Goal: Transaction & Acquisition: Purchase product/service

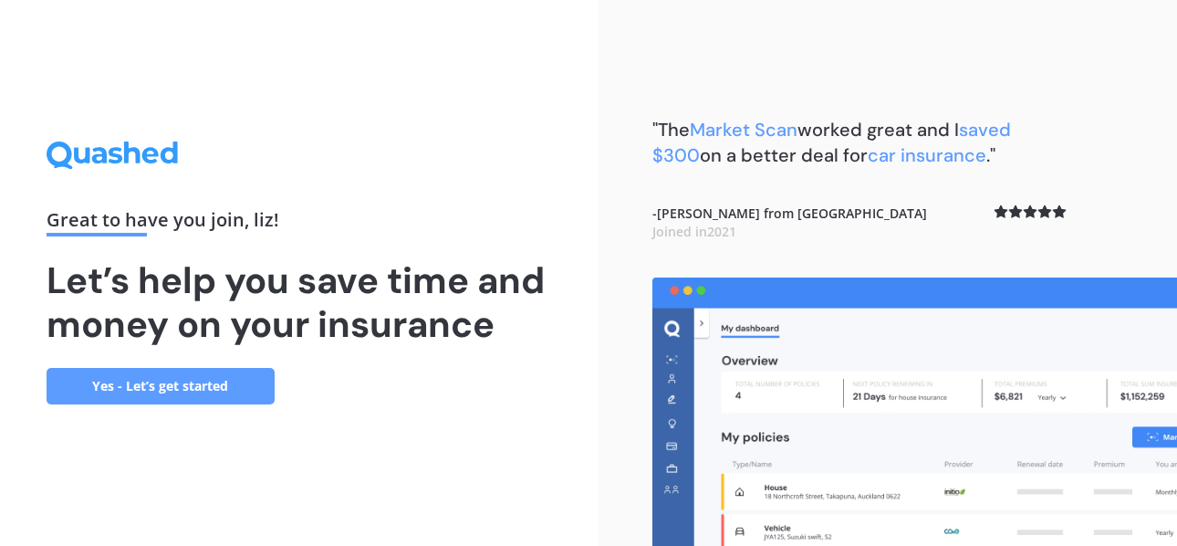
click at [171, 383] on link "Yes - Let’s get started" at bounding box center [161, 386] width 228 height 36
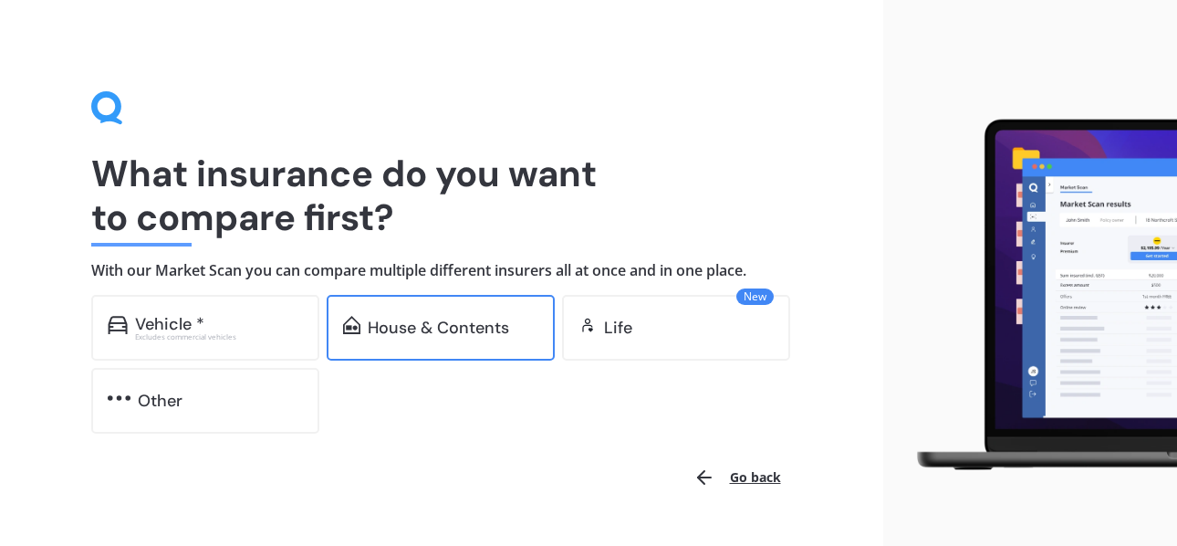
click at [379, 314] on div "House & Contents" at bounding box center [441, 328] width 228 height 66
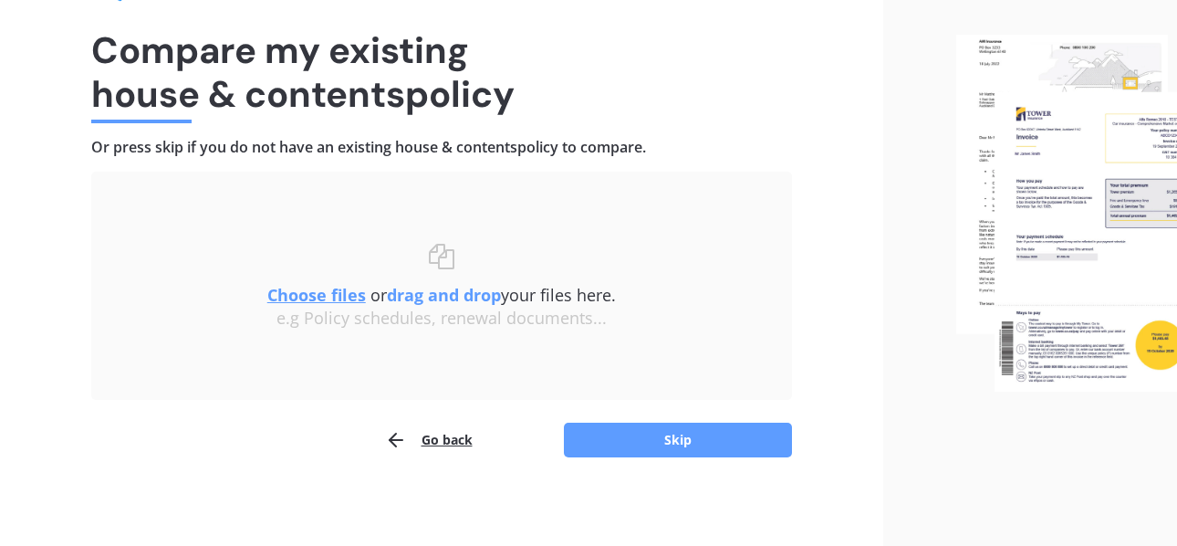
scroll to position [126, 0]
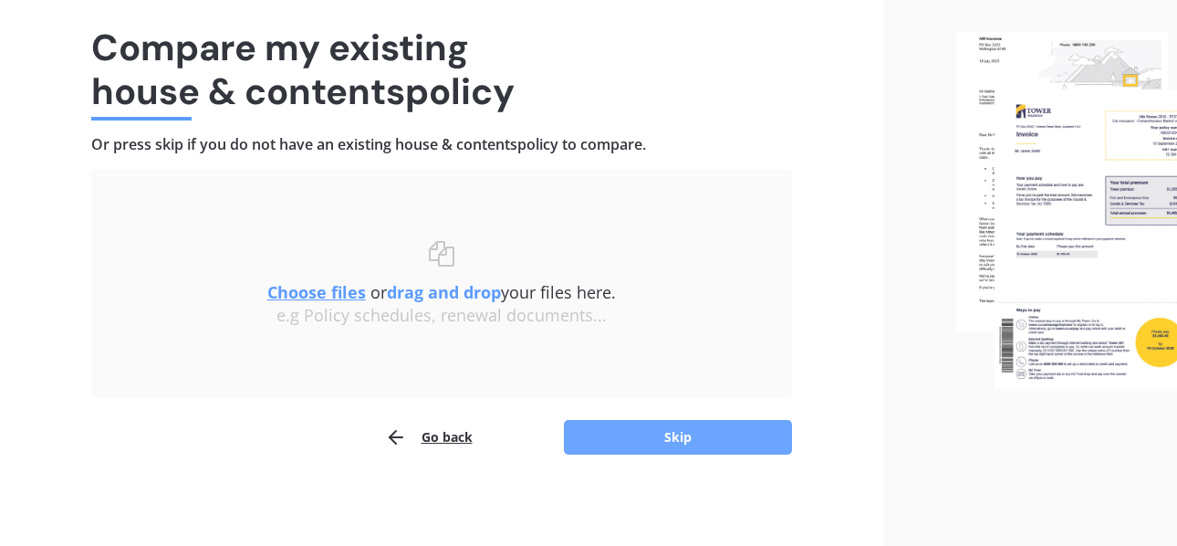
click at [678, 438] on button "Skip" at bounding box center [678, 437] width 228 height 35
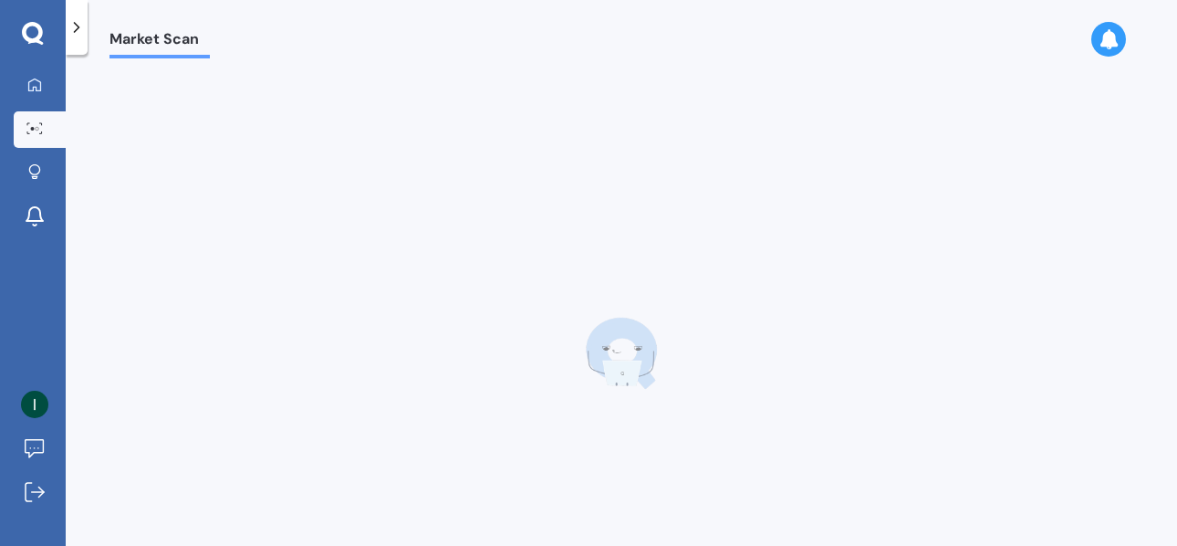
scroll to position [0, 0]
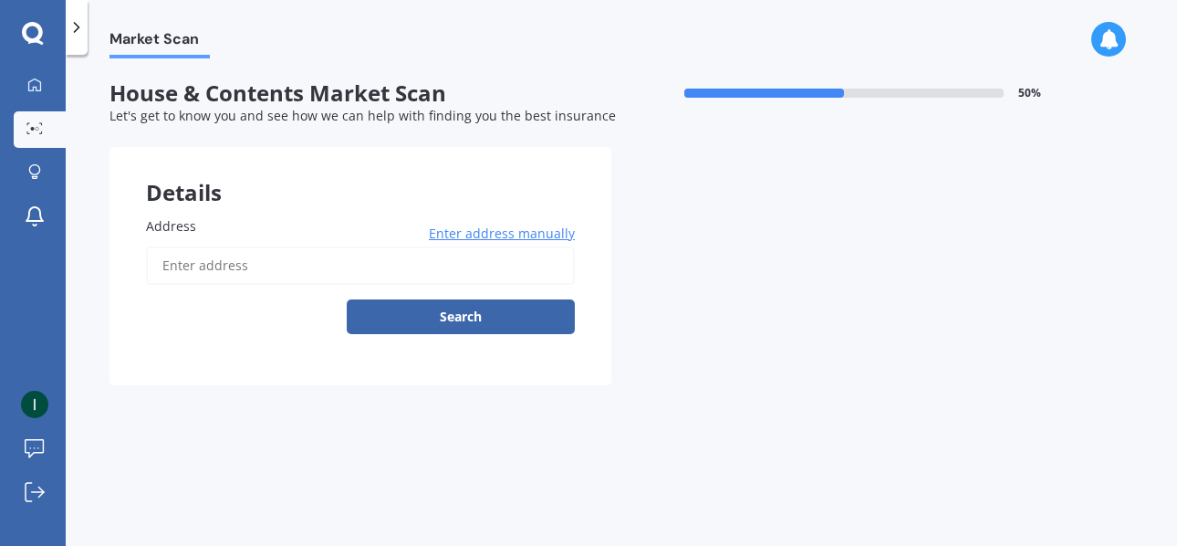
click at [195, 267] on input "Address" at bounding box center [360, 265] width 429 height 38
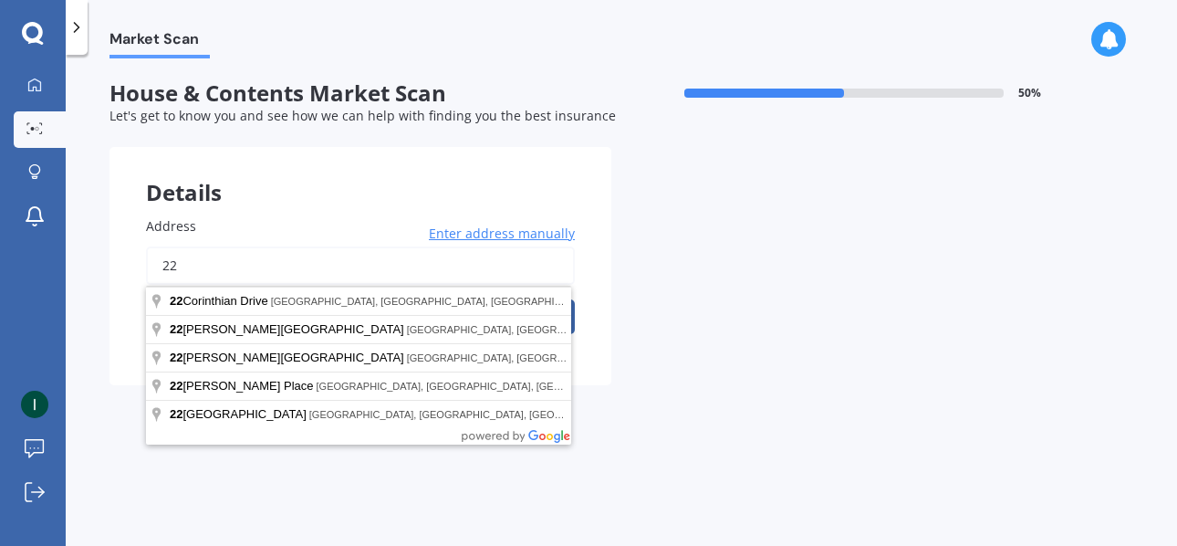
click at [260, 258] on input "22" at bounding box center [360, 265] width 429 height 38
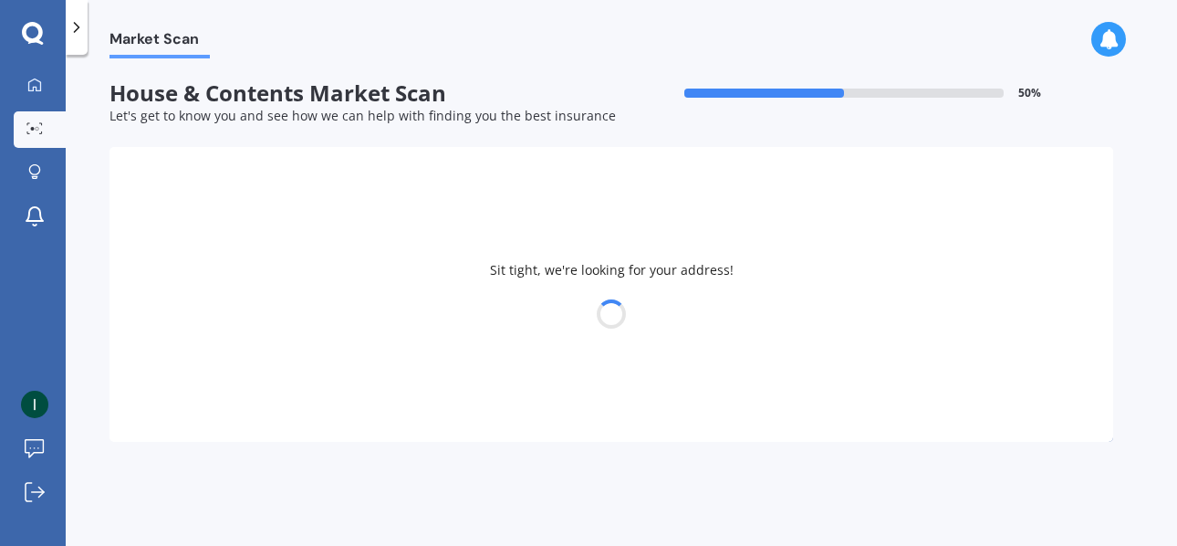
type input "[STREET_ADDRESS]"
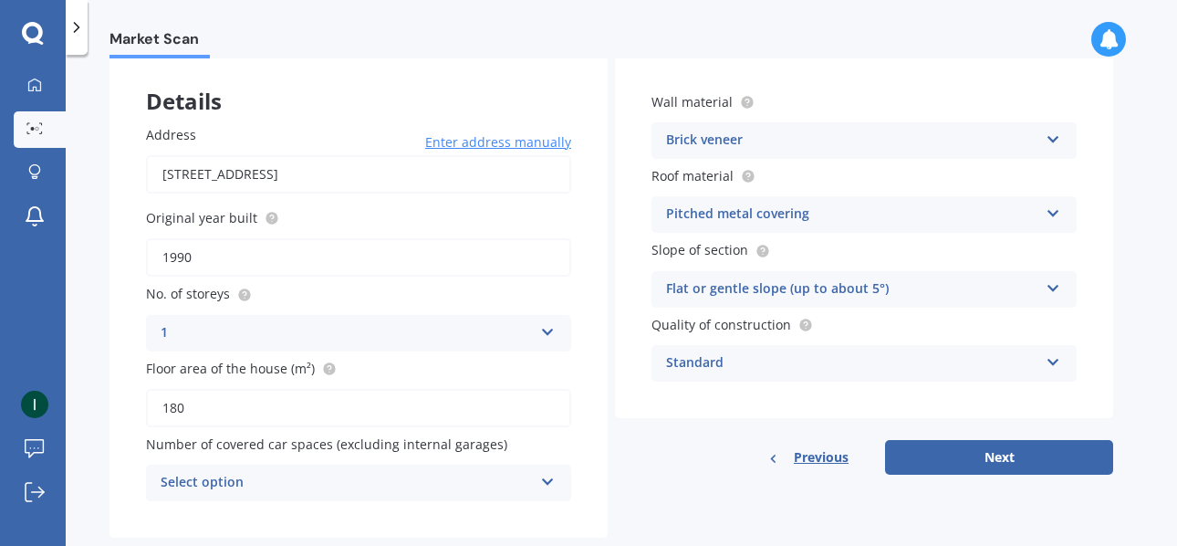
scroll to position [133, 0]
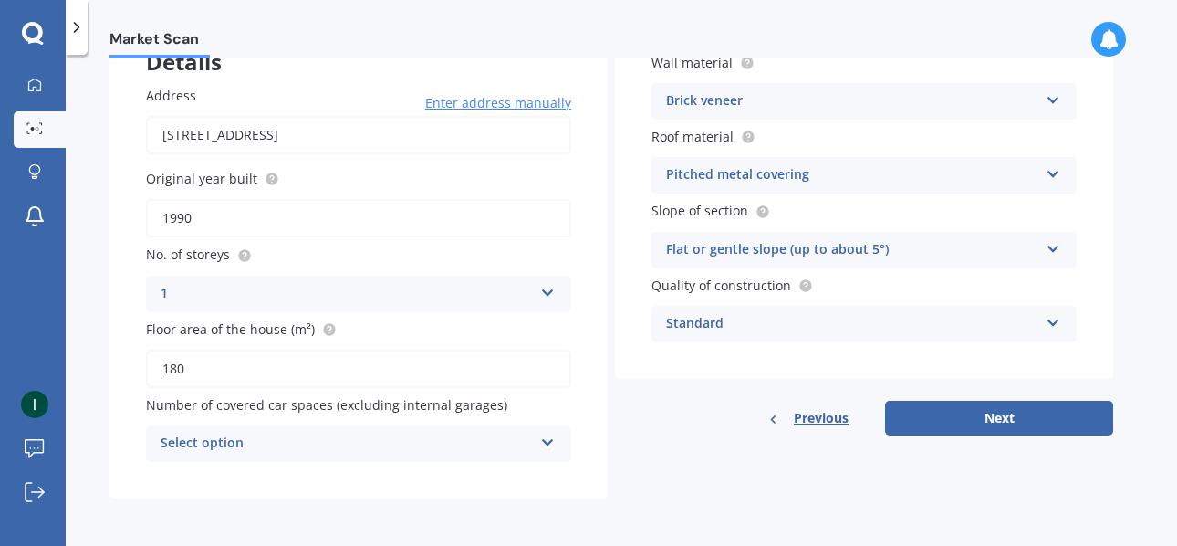
click at [1049, 90] on icon at bounding box center [1054, 96] width 16 height 13
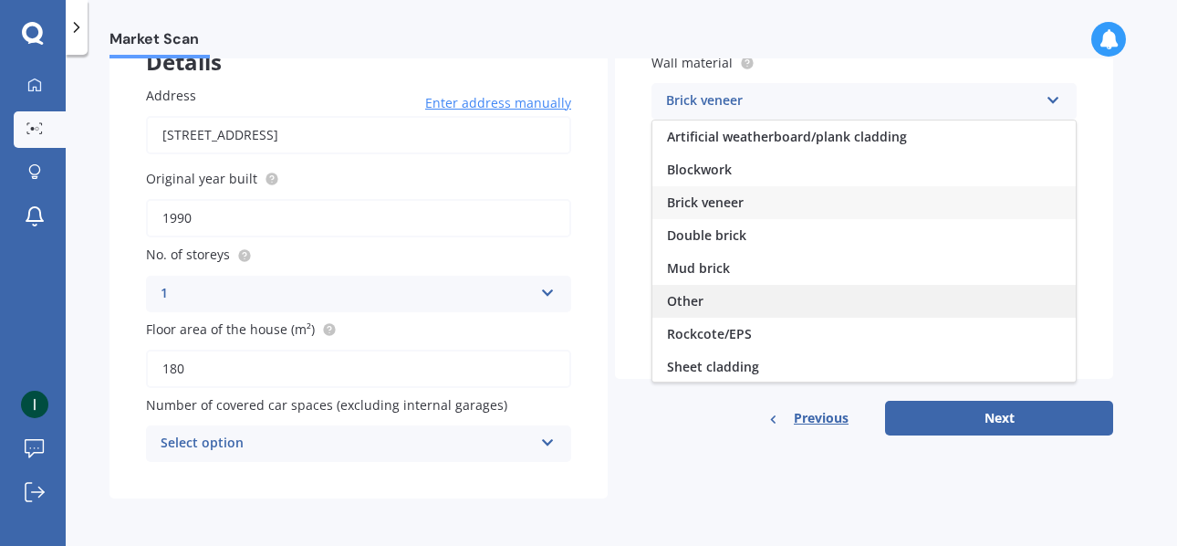
click at [787, 300] on div "Other" at bounding box center [863, 301] width 423 height 33
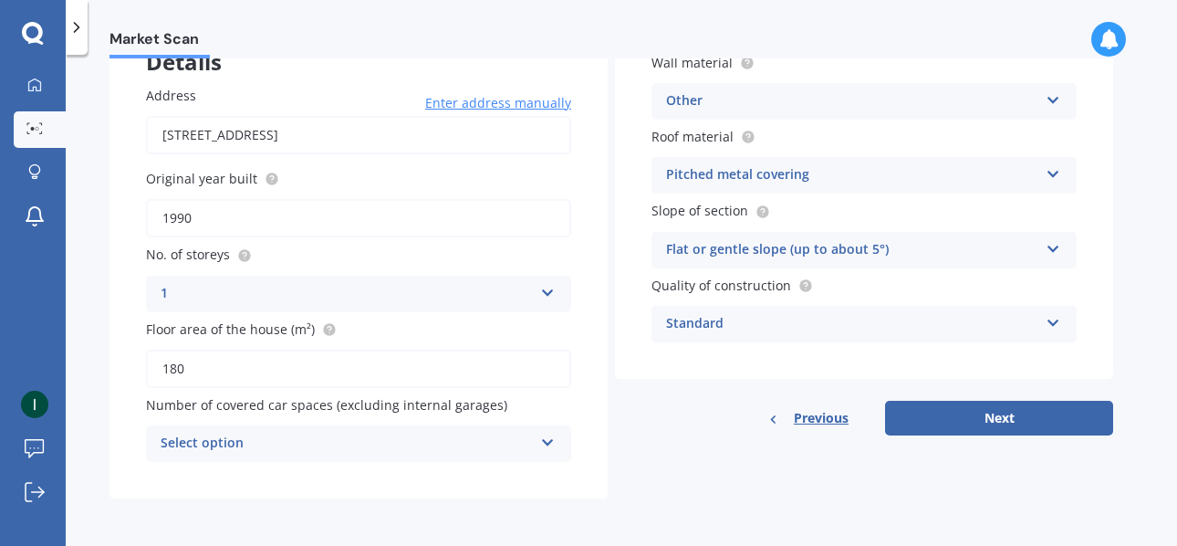
click at [1052, 91] on icon at bounding box center [1054, 96] width 16 height 13
click at [984, 419] on button "Next" at bounding box center [999, 418] width 228 height 35
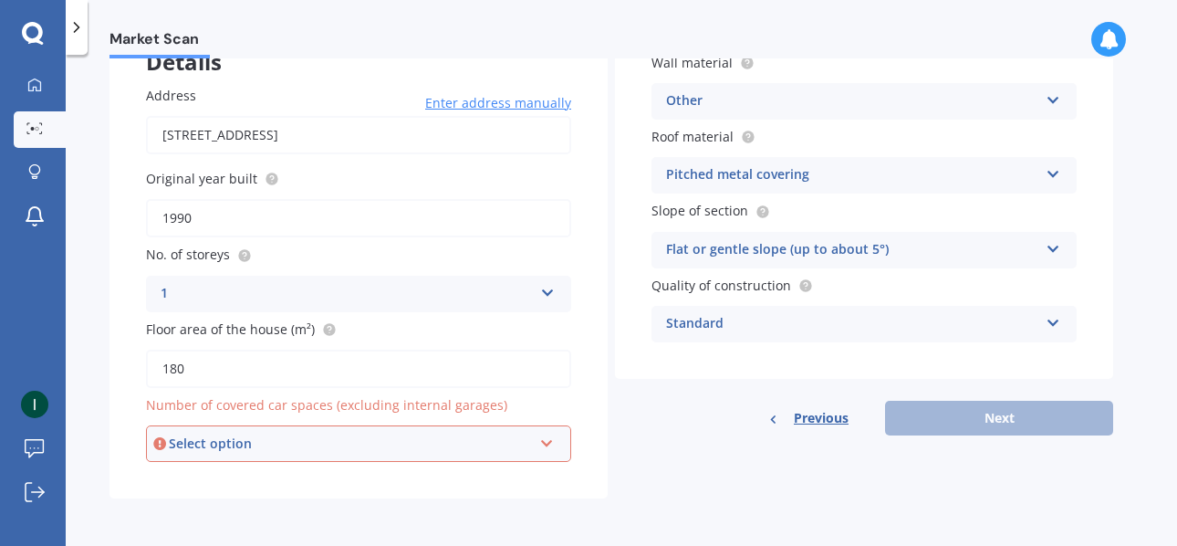
click at [817, 444] on div "Details Address [STREET_ADDRESS] Enter address manually Search Original year bu…" at bounding box center [611, 257] width 1004 height 482
click at [547, 443] on icon at bounding box center [547, 439] width 16 height 13
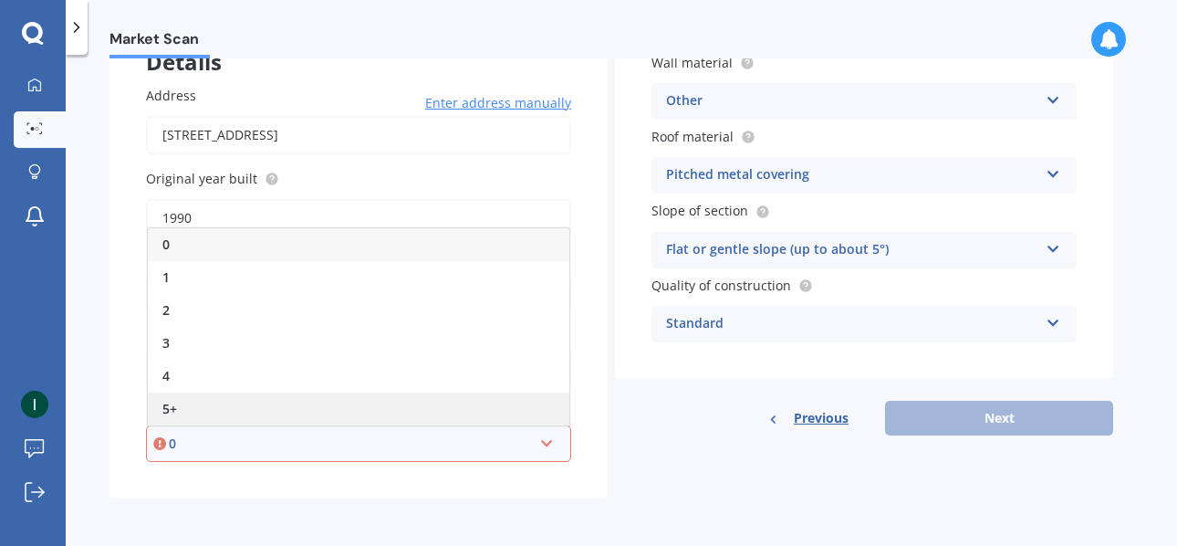
drag, startPoint x: 547, startPoint y: 443, endPoint x: 397, endPoint y: 411, distance: 153.9
click at [397, 425] on div "0 0 1 2 3 4 5+" at bounding box center [358, 443] width 425 height 36
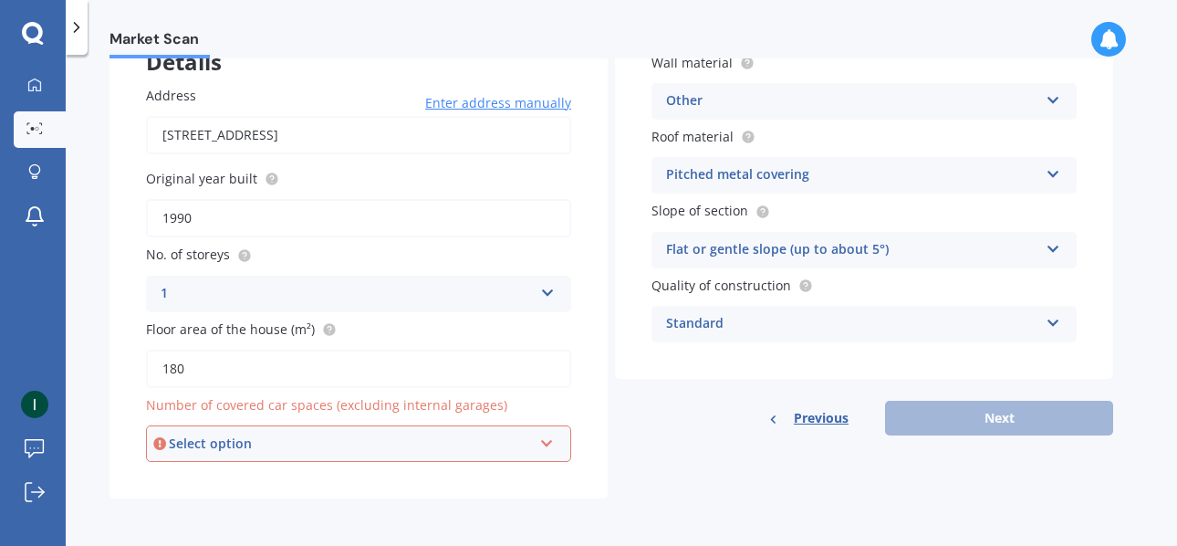
click at [454, 438] on div "Select option" at bounding box center [350, 443] width 363 height 20
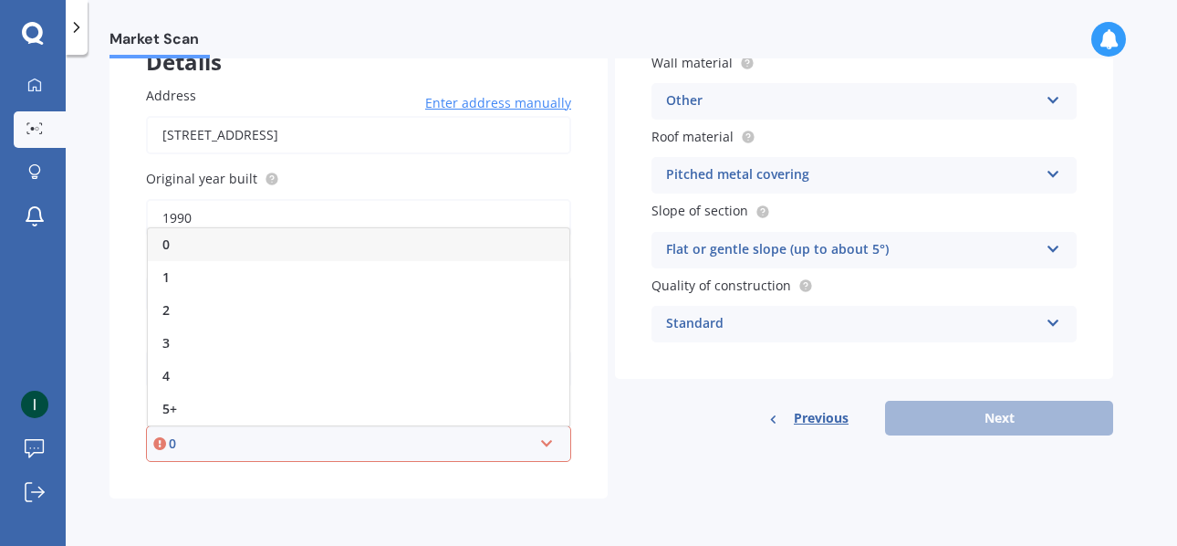
click at [252, 242] on div "0" at bounding box center [359, 244] width 422 height 33
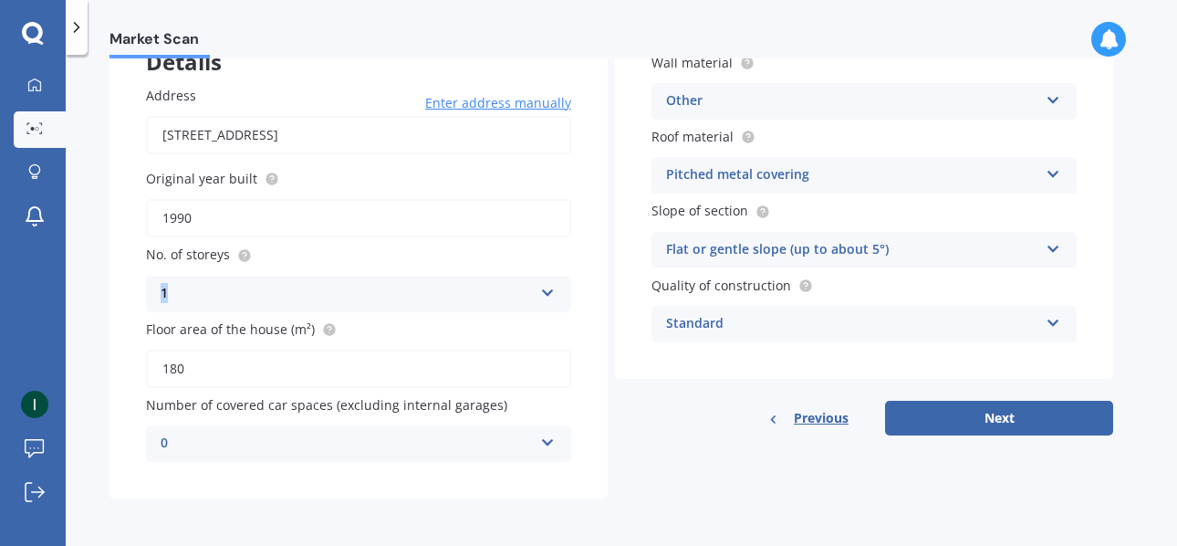
drag, startPoint x: 252, startPoint y: 242, endPoint x: 535, endPoint y: 323, distance: 294.3
click at [535, 323] on div "Address [STREET_ADDRESS] Enter address manually Search Original year built 1990…" at bounding box center [358, 273] width 498 height 449
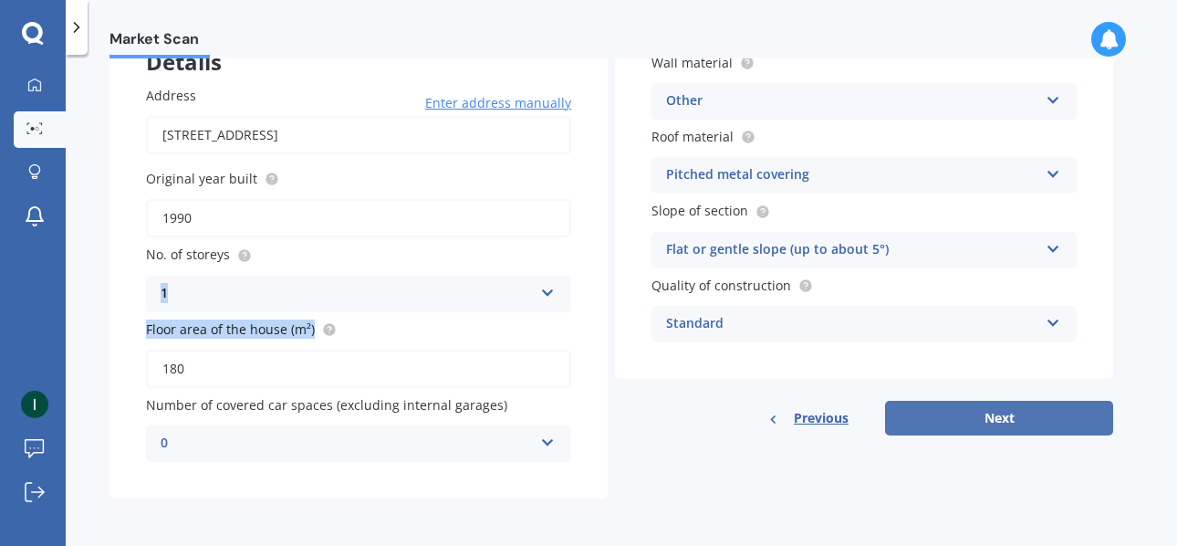
click at [941, 420] on button "Next" at bounding box center [999, 418] width 228 height 35
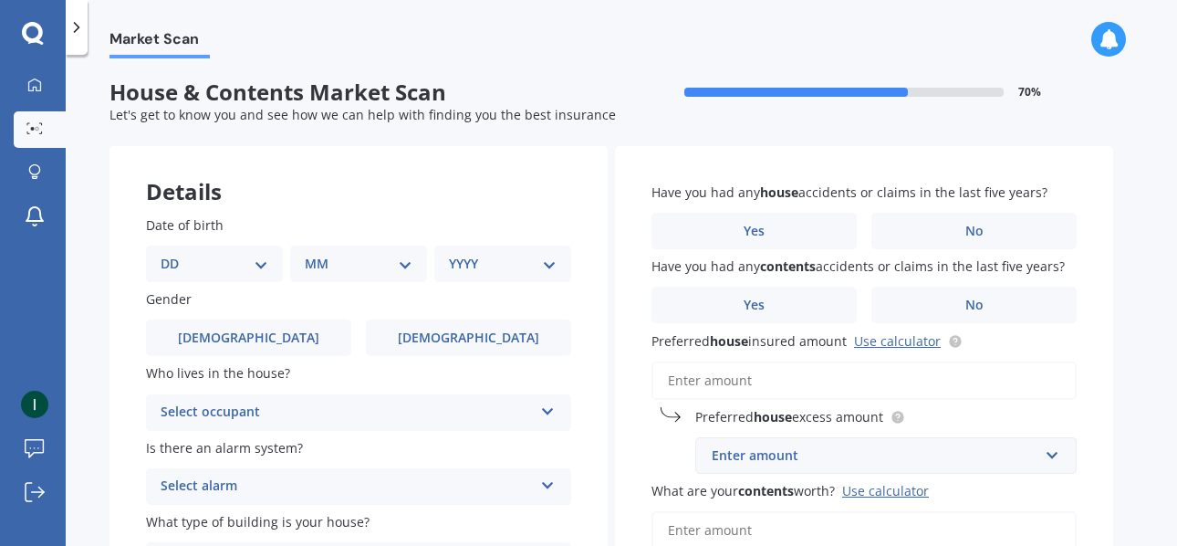
scroll to position [0, 0]
select select "22"
click option "22" at bounding box center [0, 0] width 0 height 0
click at [312, 255] on select "MM 01 02 03 04 05 06 07 08 09 10 11 12" at bounding box center [362, 265] width 100 height 20
select select "04"
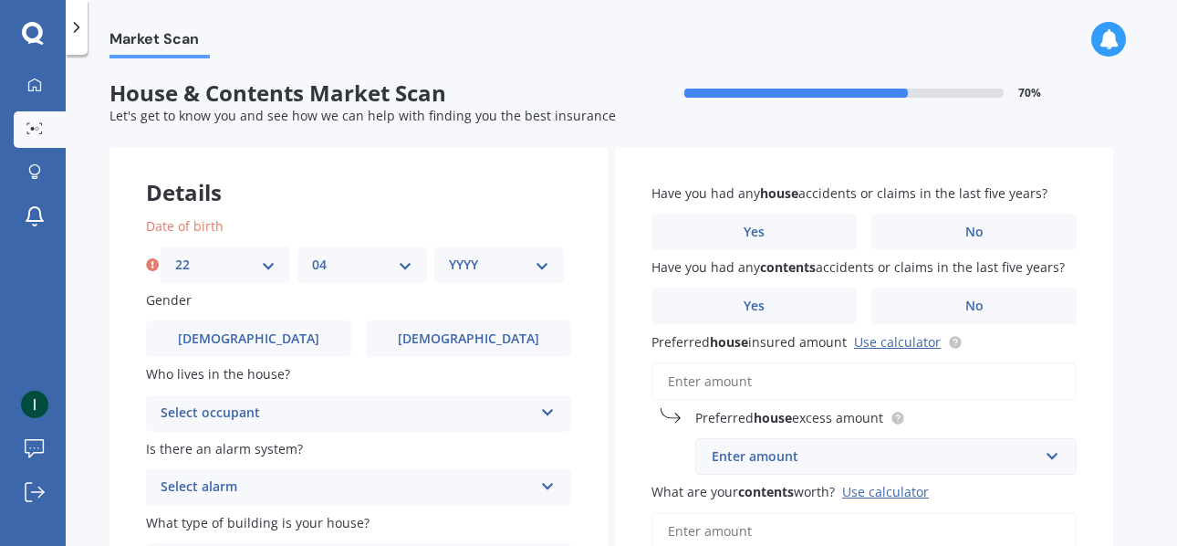
click option "04" at bounding box center [0, 0] width 0 height 0
click at [449, 255] on select "YYYY 2009 2008 2007 2006 2005 2004 2003 2002 2001 2000 1999 1998 1997 1996 1995…" at bounding box center [499, 265] width 100 height 20
select select "1958"
click option "1958" at bounding box center [0, 0] width 0 height 0
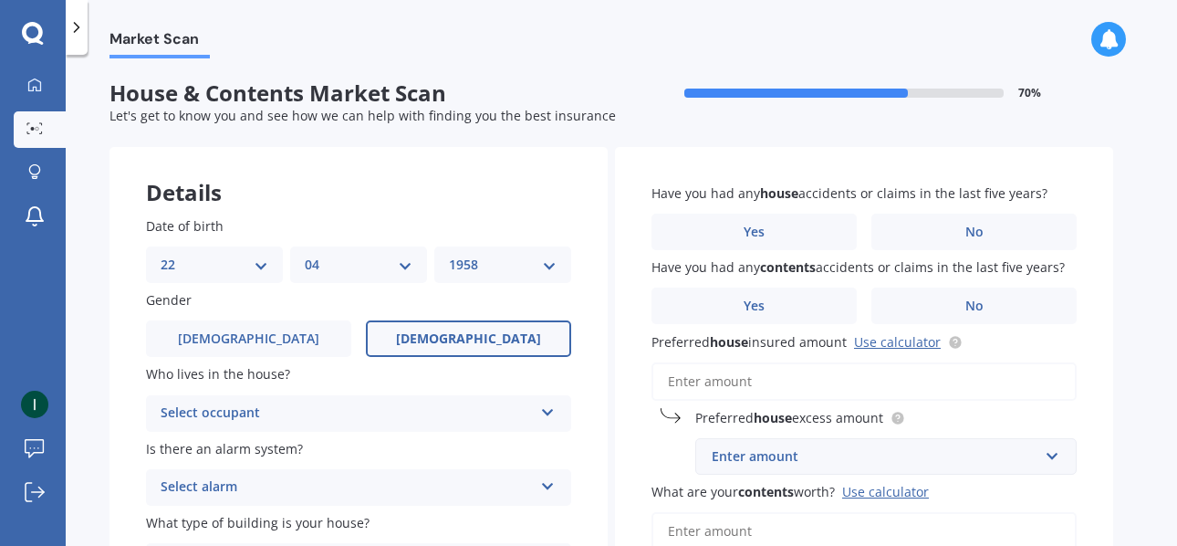
click at [464, 342] on span "[DEMOGRAPHIC_DATA]" at bounding box center [468, 339] width 145 height 16
click at [0, 0] on input "[DEMOGRAPHIC_DATA]" at bounding box center [0, 0] width 0 height 0
click at [543, 411] on icon at bounding box center [548, 408] width 16 height 13
click at [236, 450] on div "Owner" at bounding box center [358, 448] width 423 height 33
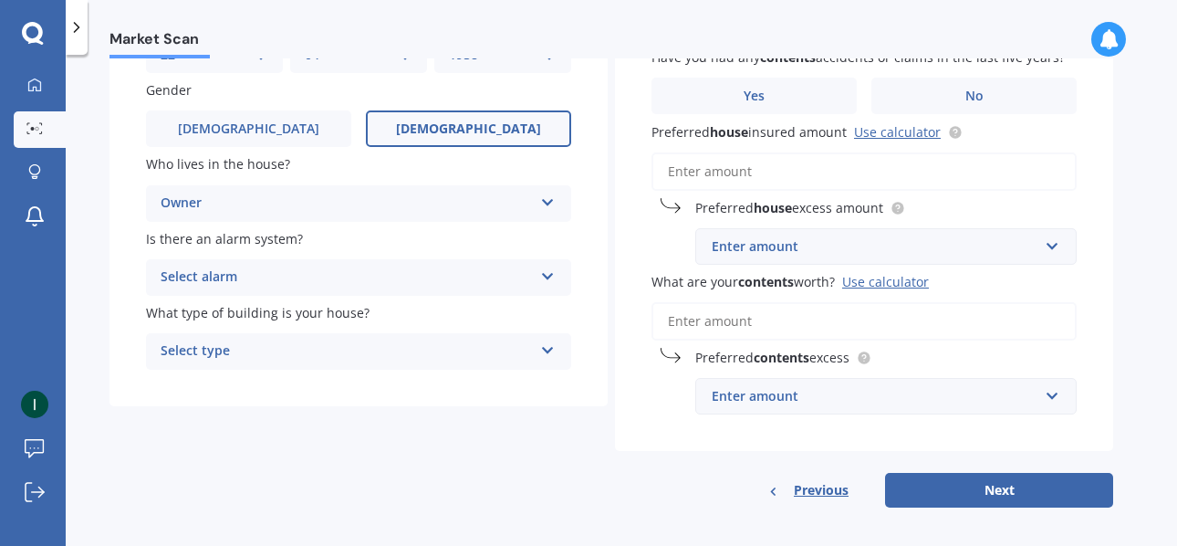
scroll to position [214, 0]
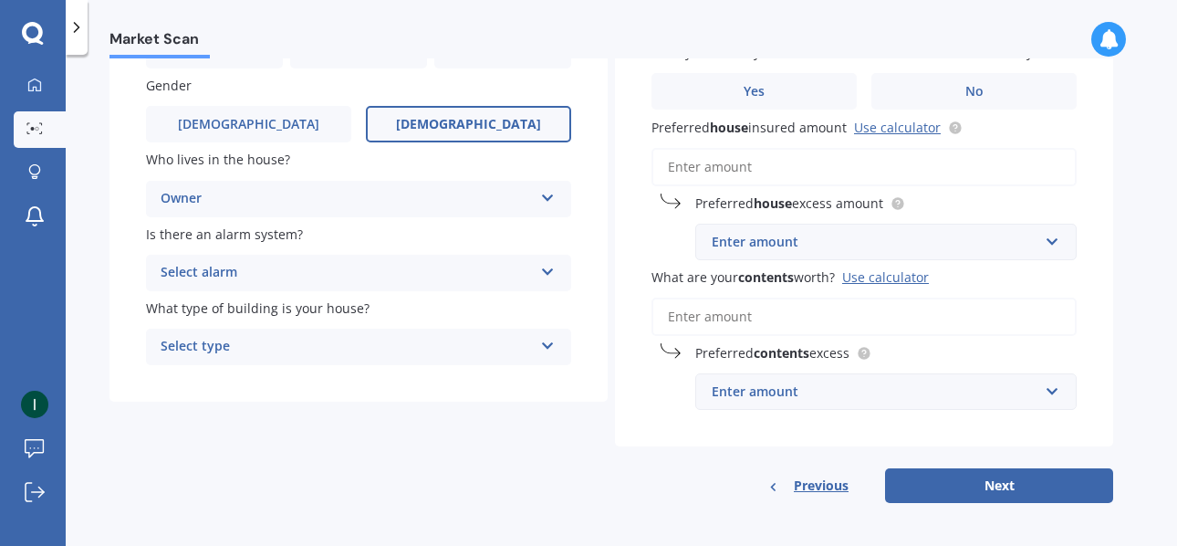
click at [544, 347] on icon at bounding box center [548, 342] width 16 height 13
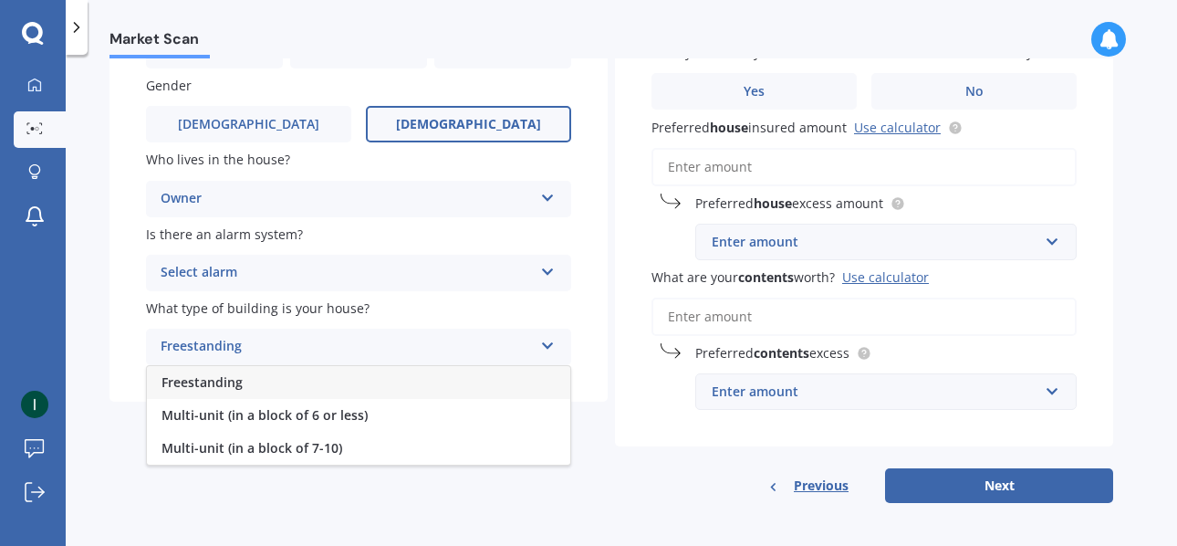
click at [326, 388] on div "Freestanding" at bounding box center [358, 382] width 423 height 33
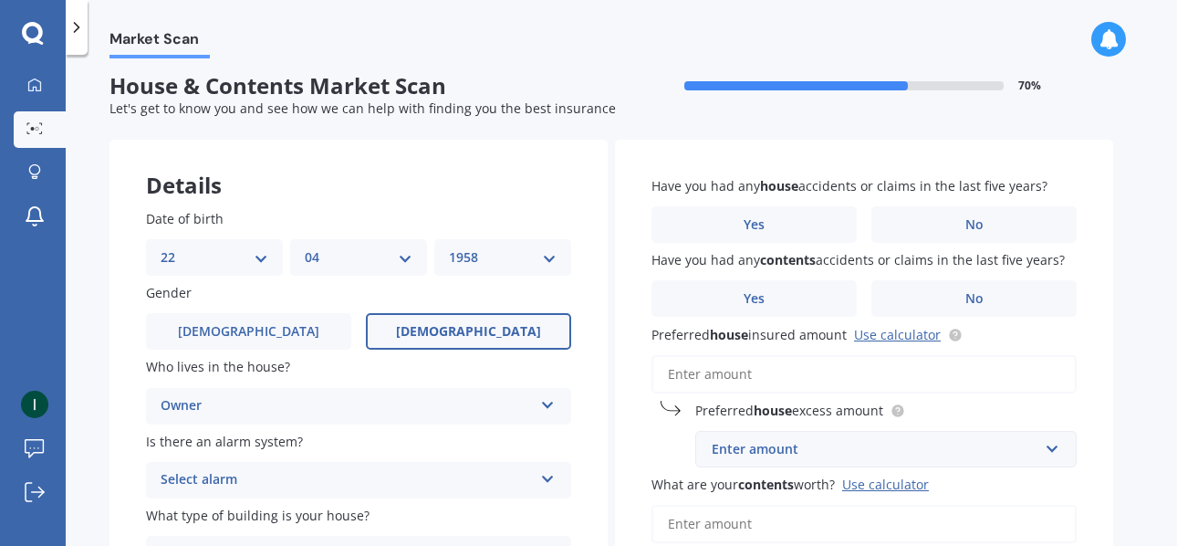
scroll to position [6, 0]
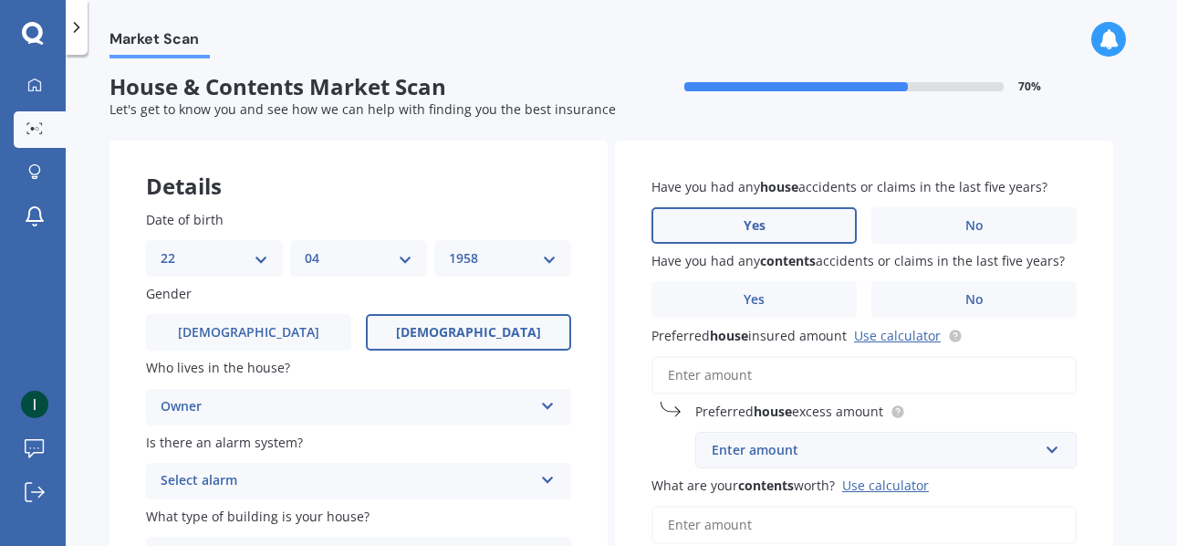
click at [786, 221] on label "Yes" at bounding box center [753, 225] width 205 height 36
click at [0, 0] on input "Yes" at bounding box center [0, 0] width 0 height 0
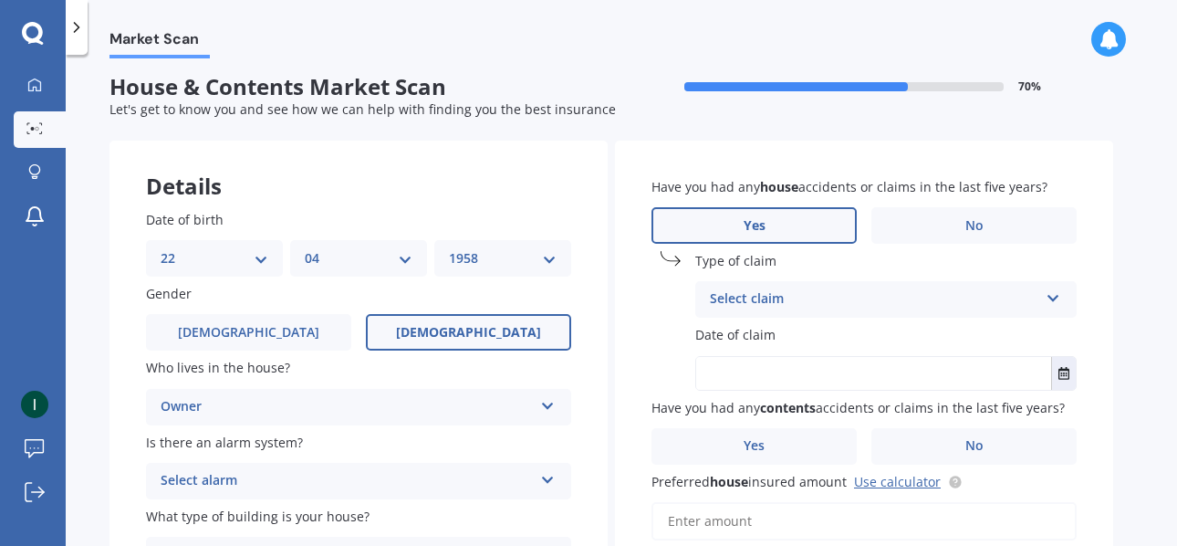
click at [1057, 296] on icon at bounding box center [1054, 294] width 16 height 13
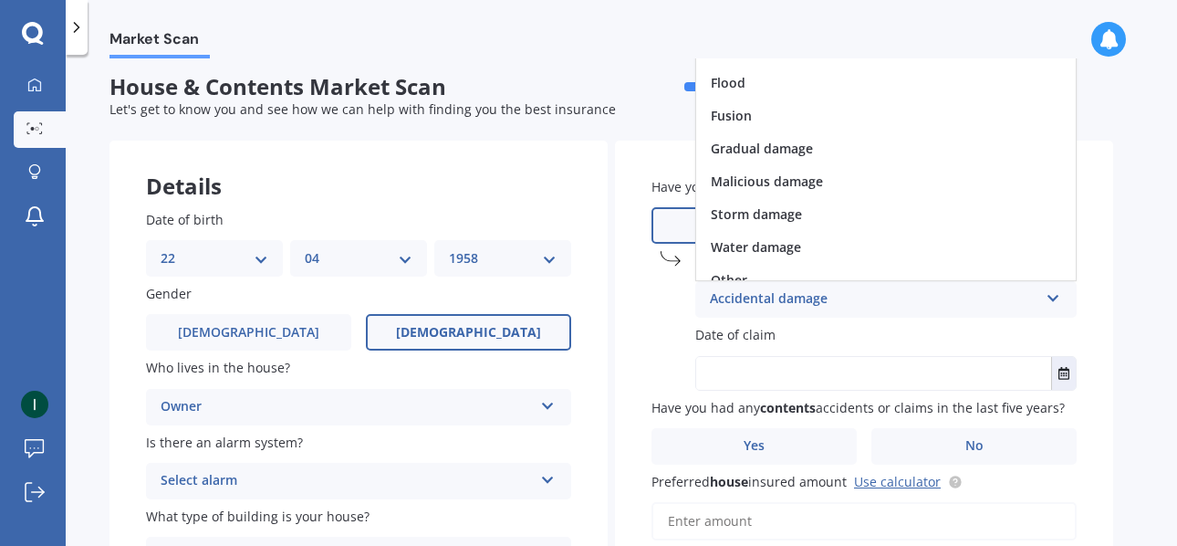
scroll to position [133, 0]
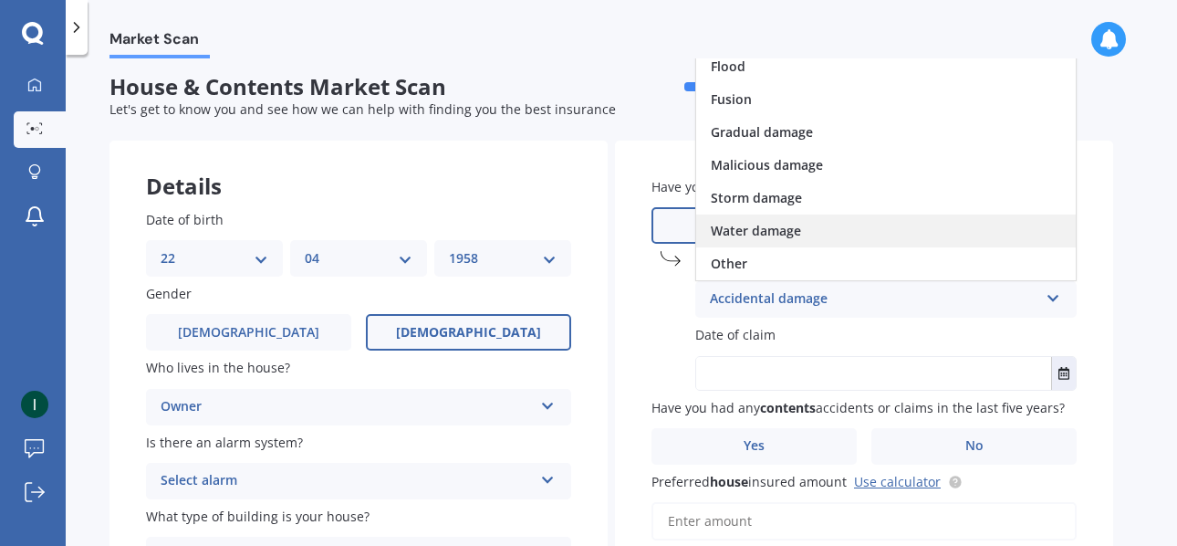
click at [831, 230] on div "Water damage" at bounding box center [886, 230] width 380 height 33
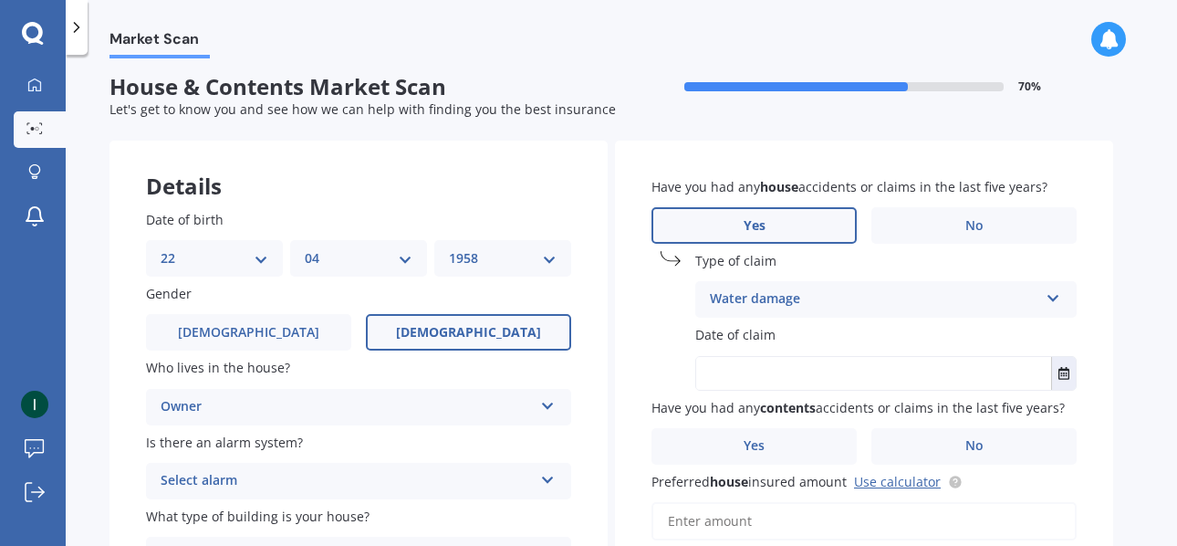
click at [1012, 368] on input "text" at bounding box center [873, 373] width 355 height 33
type input "[DATE]"
click at [965, 446] on span "No" at bounding box center [974, 446] width 18 height 16
click at [0, 0] on input "No" at bounding box center [0, 0] width 0 height 0
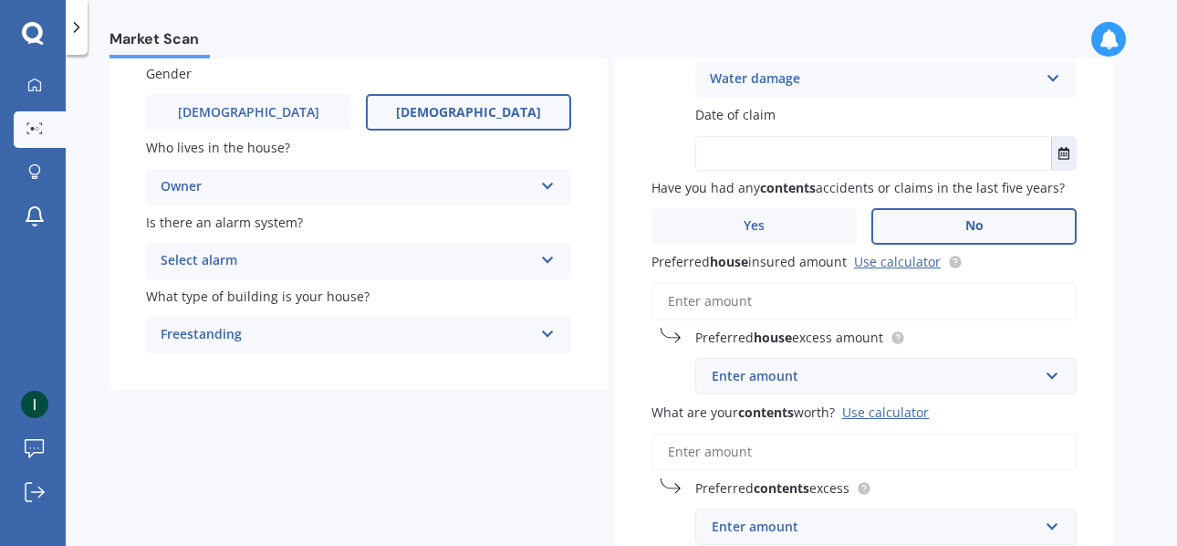
scroll to position [231, 0]
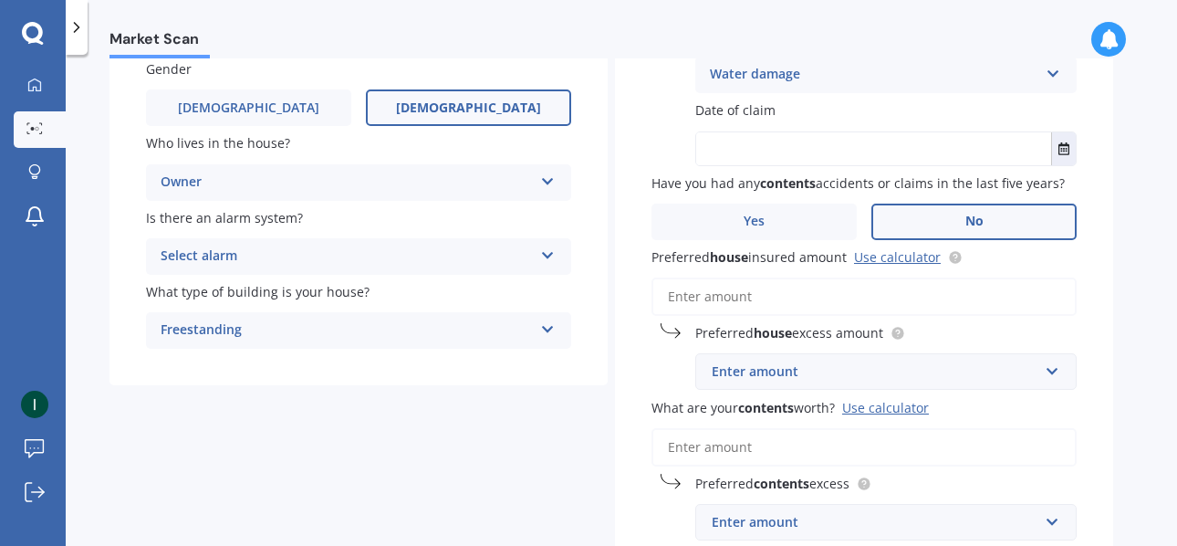
click at [749, 303] on input "Preferred house insured amount Use calculator" at bounding box center [863, 296] width 425 height 38
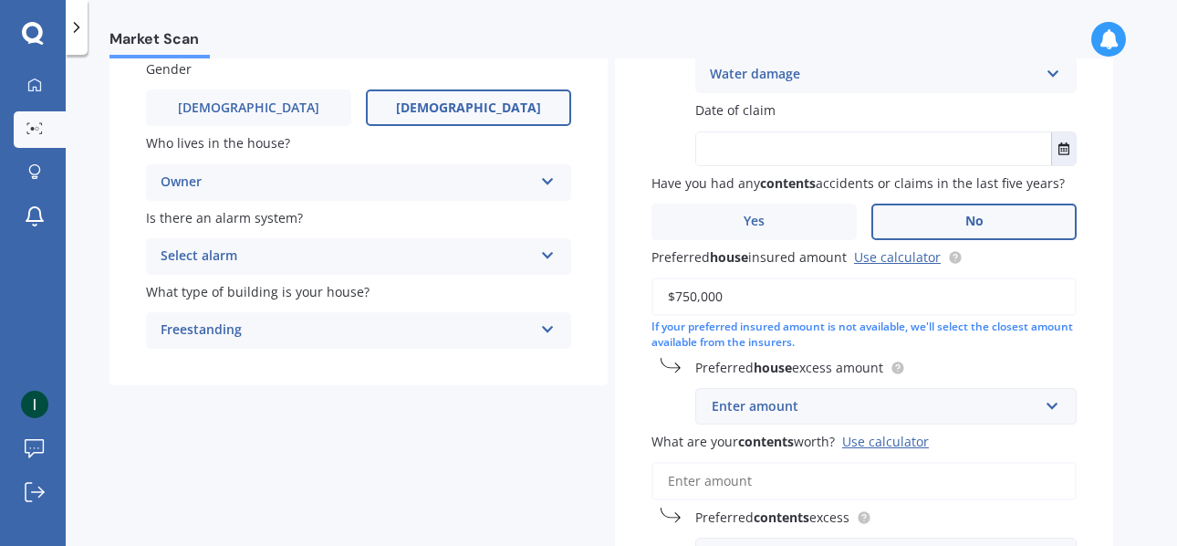
type input "$750,000"
click at [873, 398] on input "text" at bounding box center [879, 406] width 365 height 35
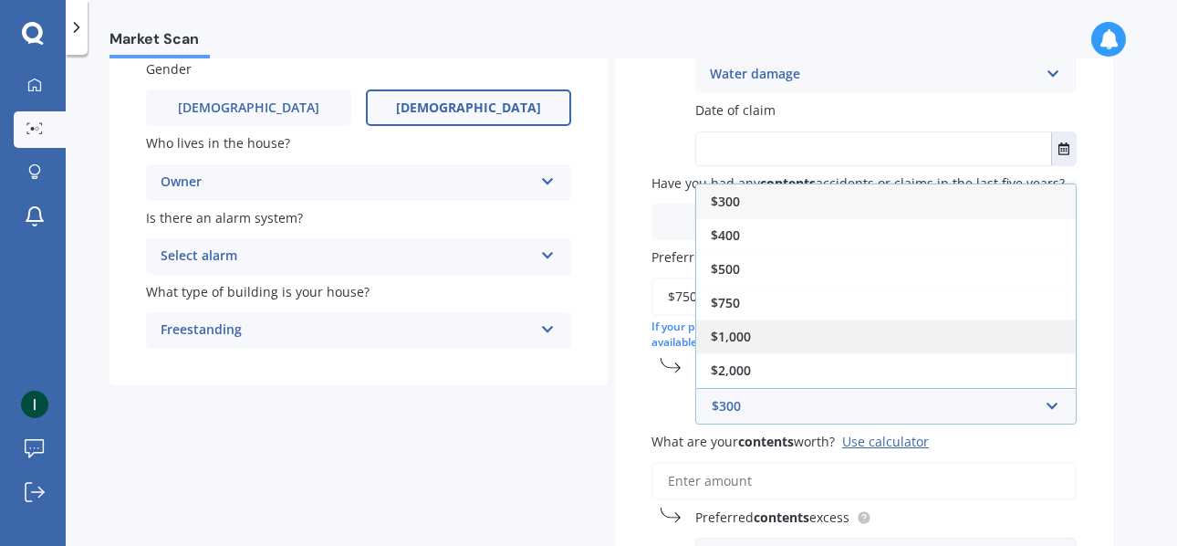
click at [780, 338] on div "$1,000" at bounding box center [886, 336] width 380 height 34
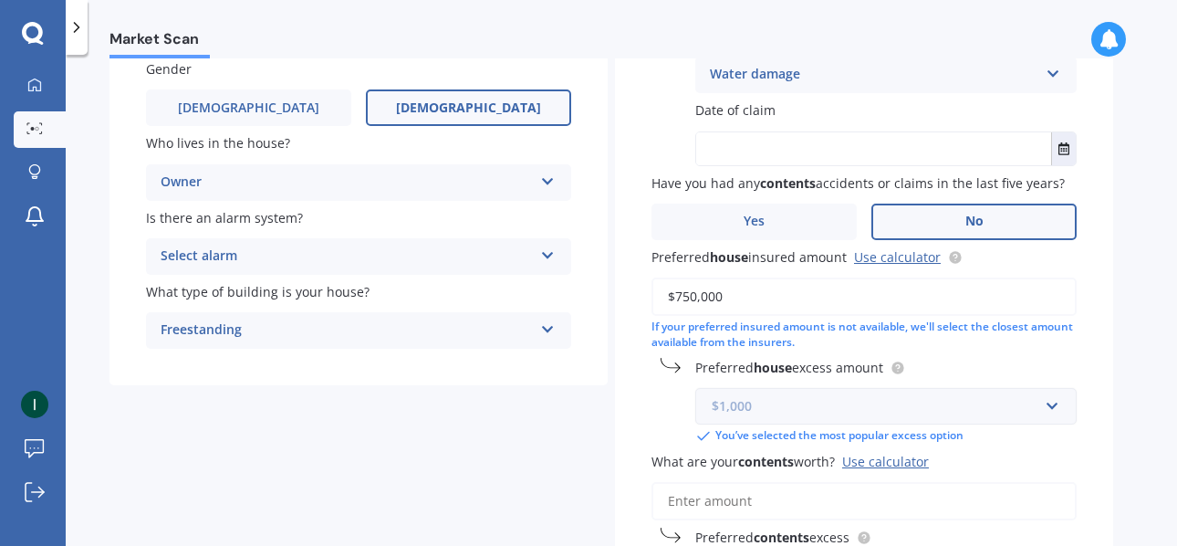
click at [1051, 404] on input "text" at bounding box center [879, 406] width 365 height 35
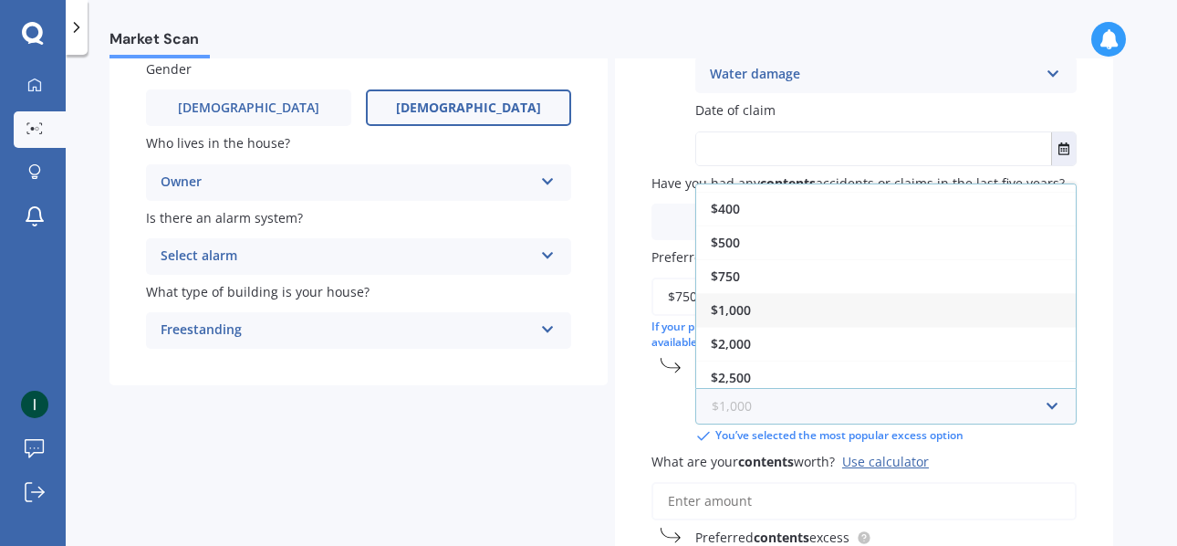
scroll to position [33, 0]
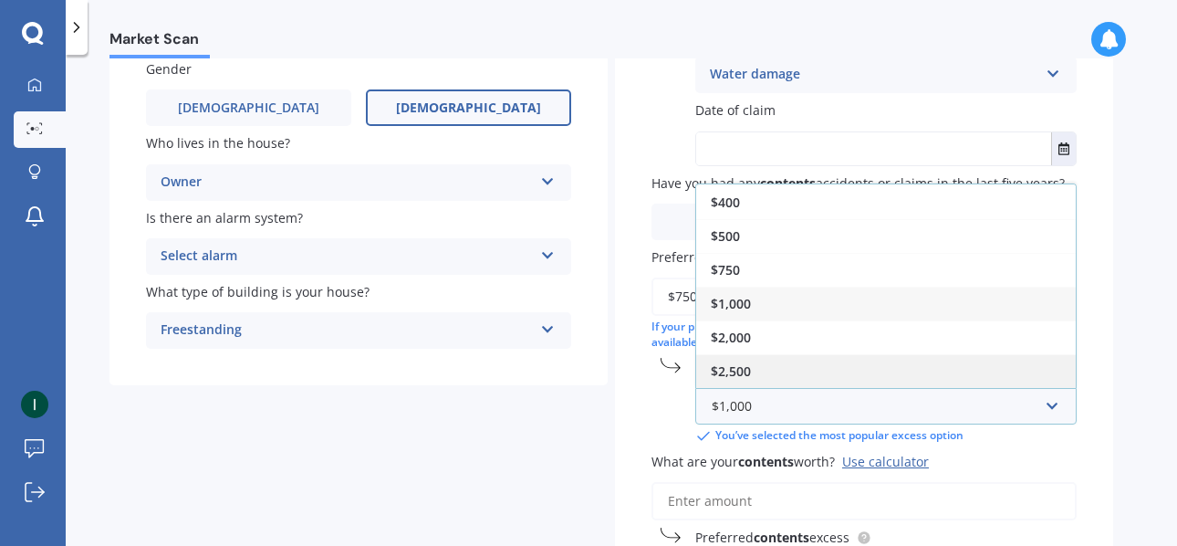
click at [796, 378] on div "$2,500" at bounding box center [886, 371] width 380 height 34
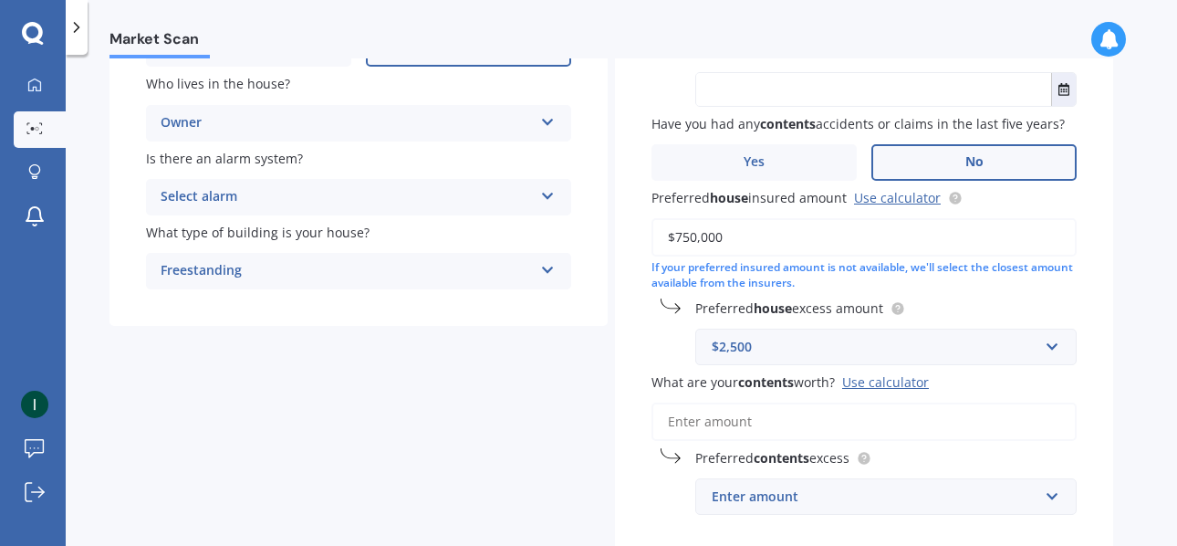
scroll to position [325, 0]
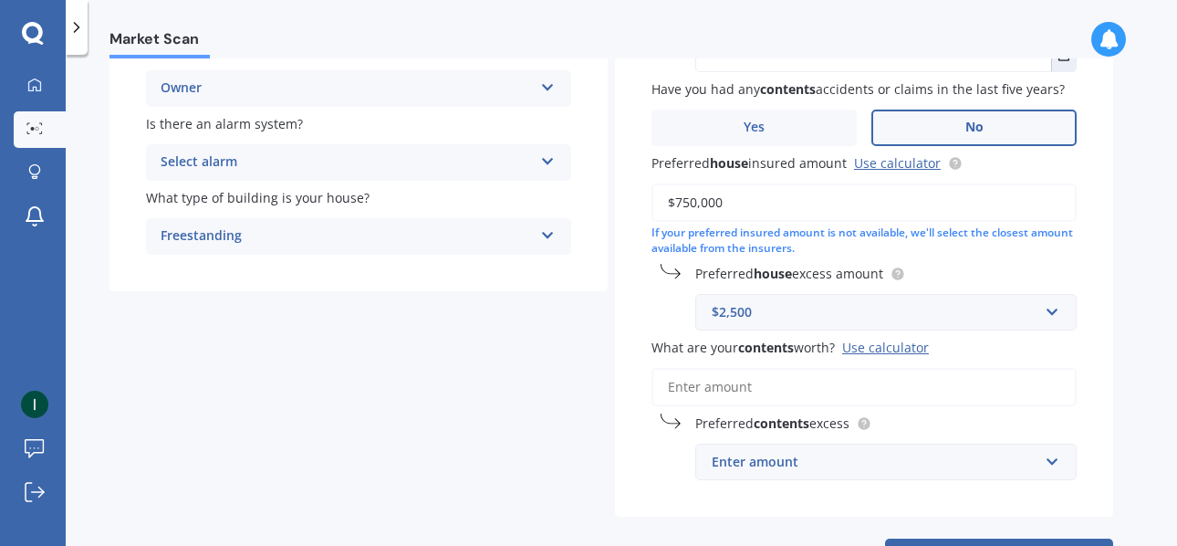
click at [699, 371] on input "What are your contents worth? Use calculator" at bounding box center [863, 387] width 425 height 38
click at [696, 380] on input "What are your contents worth? Use calculator" at bounding box center [863, 387] width 425 height 38
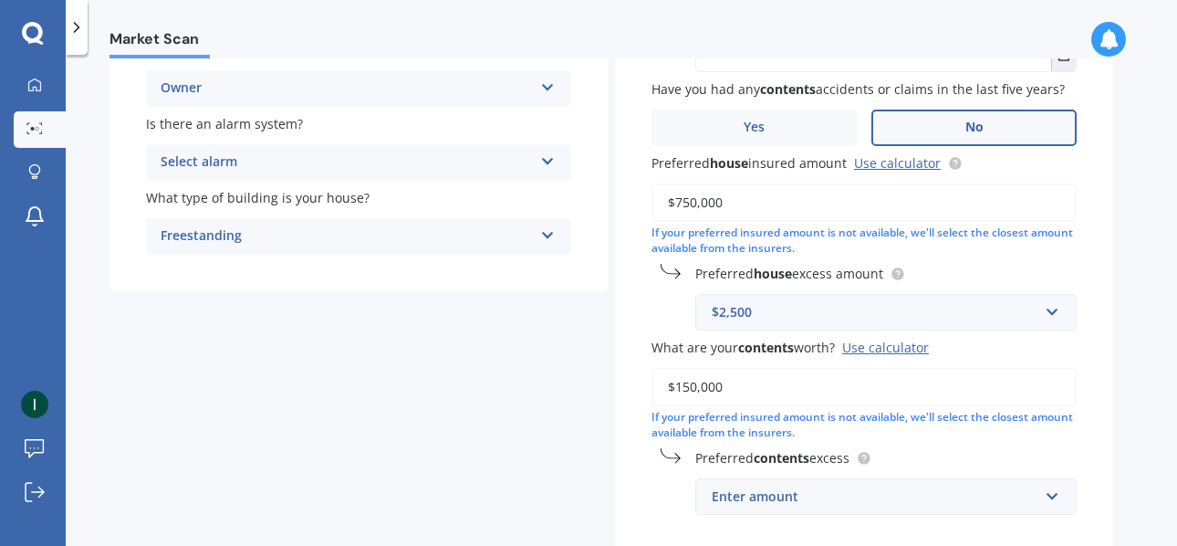
type input "$150,000"
click at [890, 502] on div "Enter amount" at bounding box center [875, 496] width 327 height 20
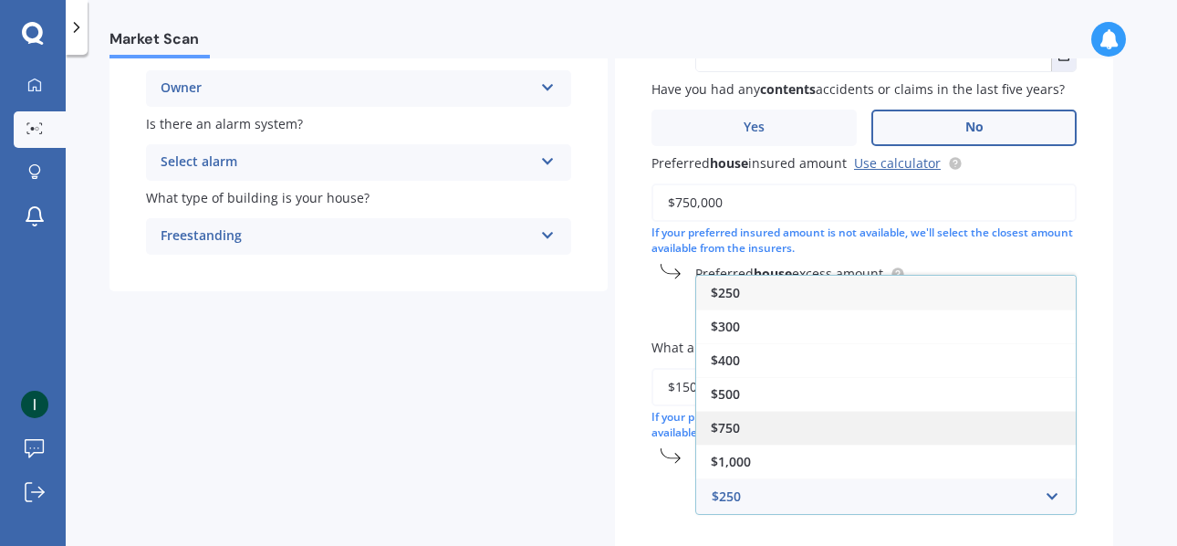
click at [756, 432] on div "$750" at bounding box center [886, 428] width 380 height 34
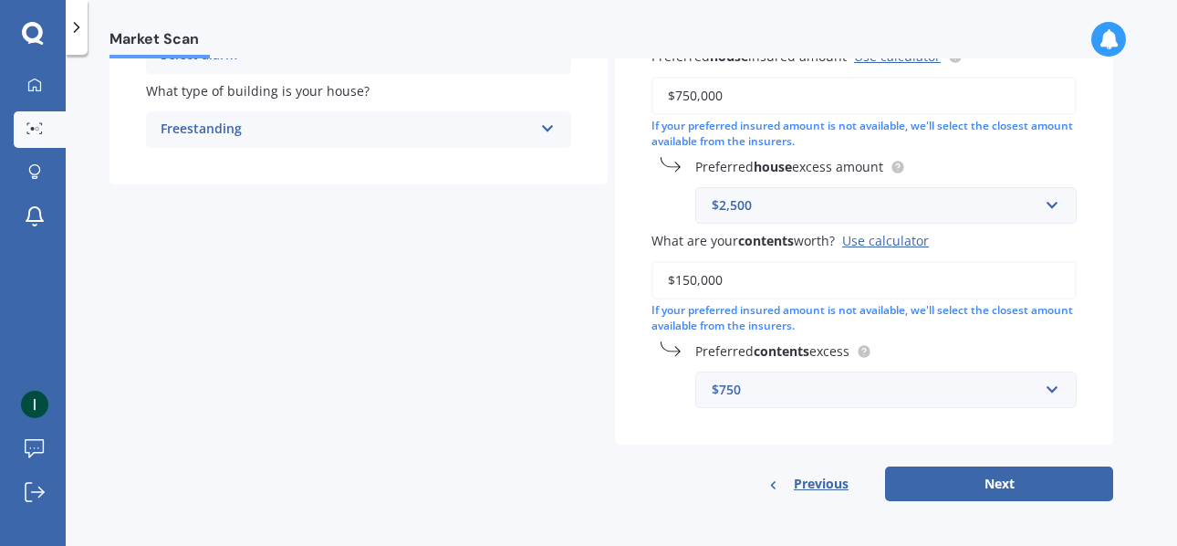
scroll to position [438, 0]
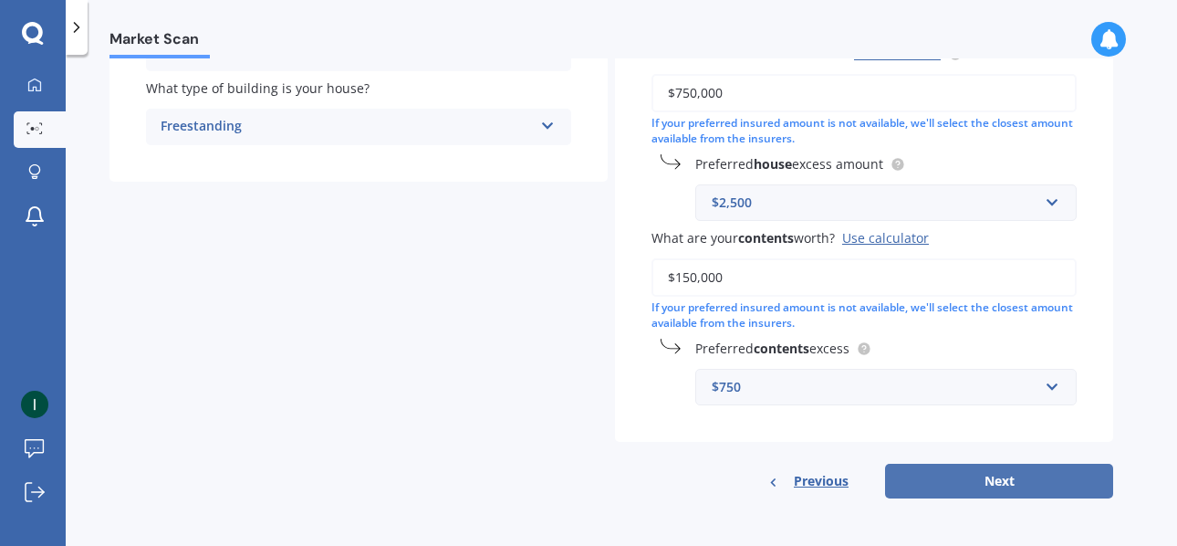
click at [974, 479] on button "Next" at bounding box center [999, 480] width 228 height 35
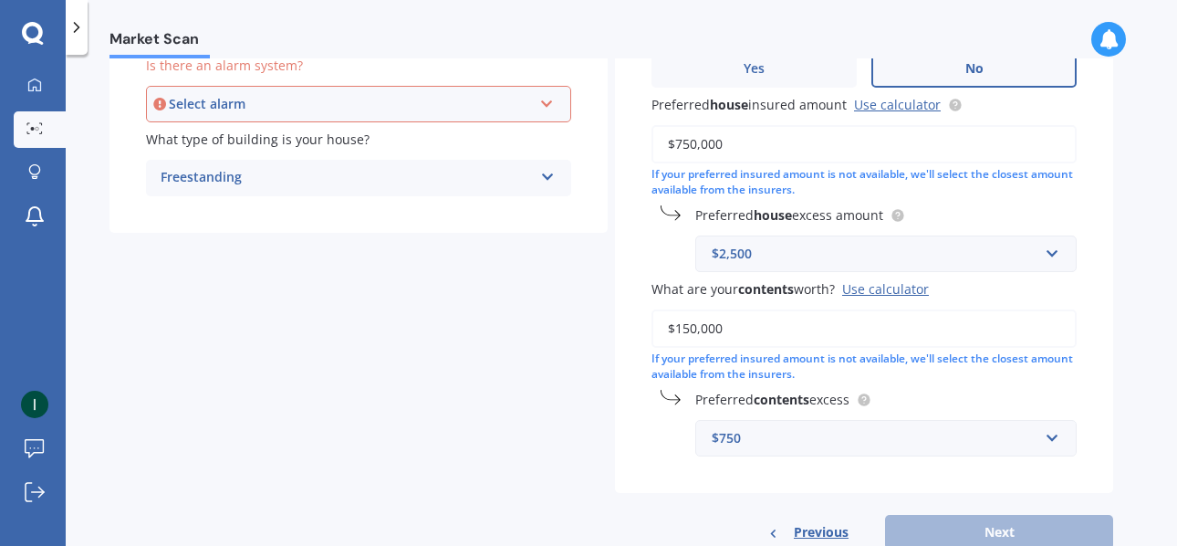
scroll to position [381, 0]
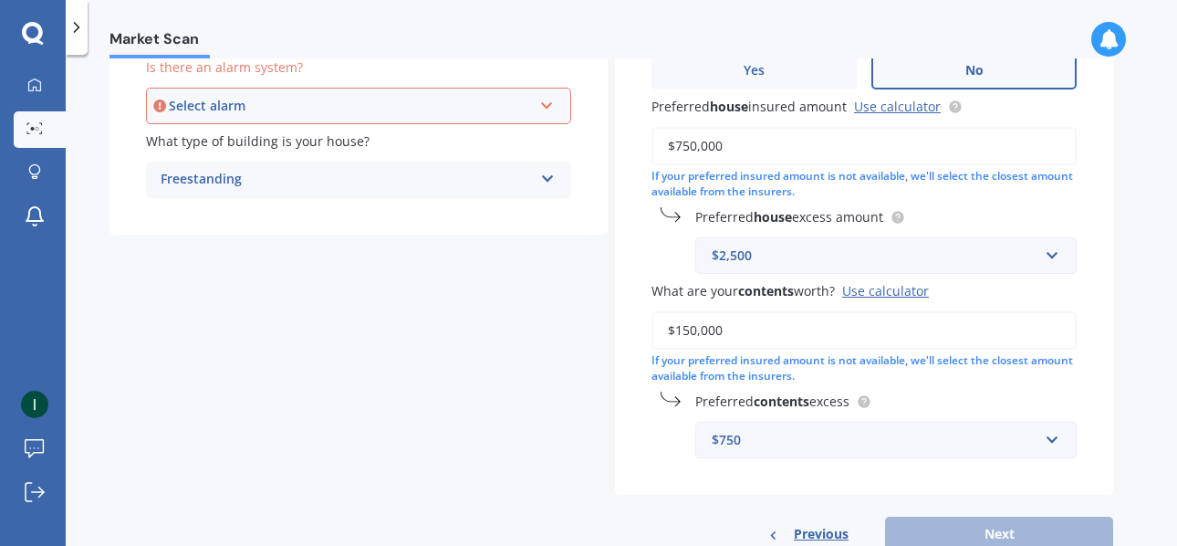
click at [974, 479] on div "Have you had any house accidents or claims in the last five years? Yes No Type …" at bounding box center [864, 130] width 498 height 729
click at [545, 105] on icon at bounding box center [547, 102] width 16 height 13
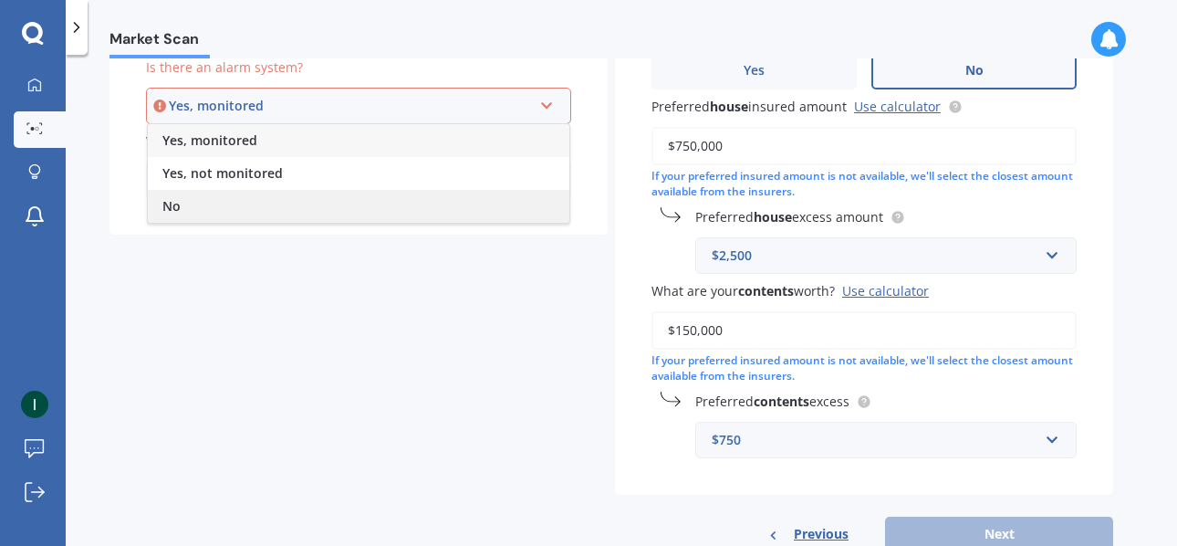
click at [225, 204] on div "No" at bounding box center [359, 206] width 422 height 33
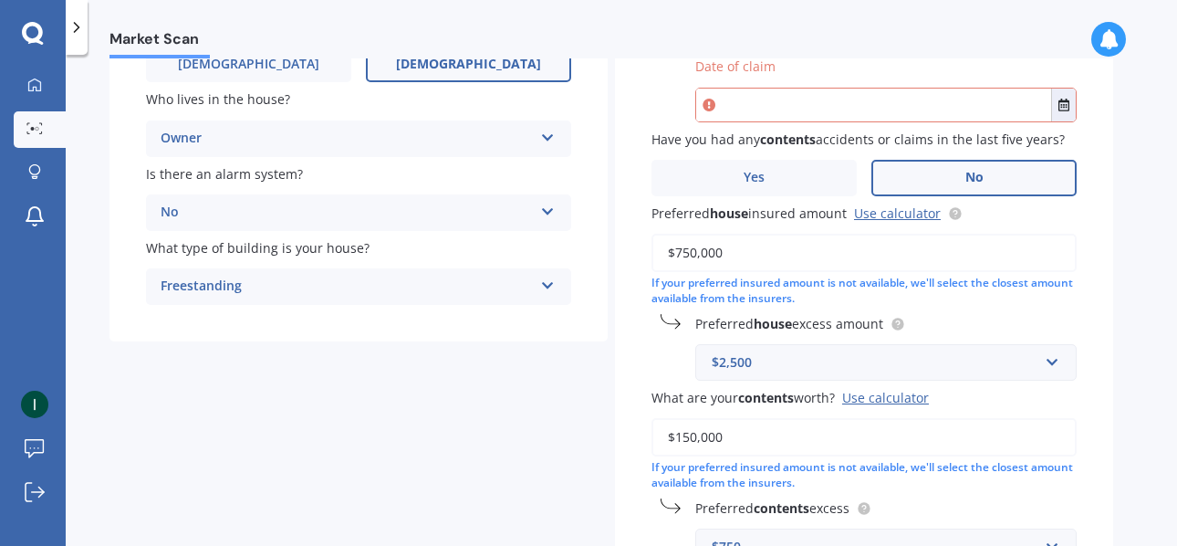
scroll to position [274, 0]
drag, startPoint x: 765, startPoint y: 364, endPoint x: 703, endPoint y: 367, distance: 63.0
click at [712, 367] on div "$2,500" at bounding box center [875, 363] width 327 height 20
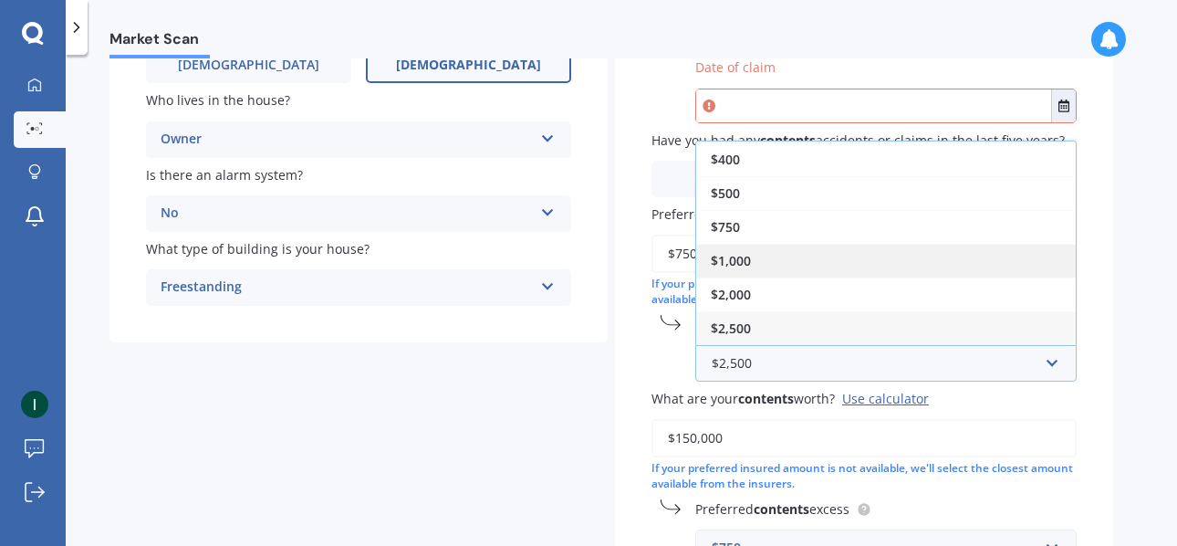
click at [750, 262] on span "$1,000" at bounding box center [731, 260] width 40 height 17
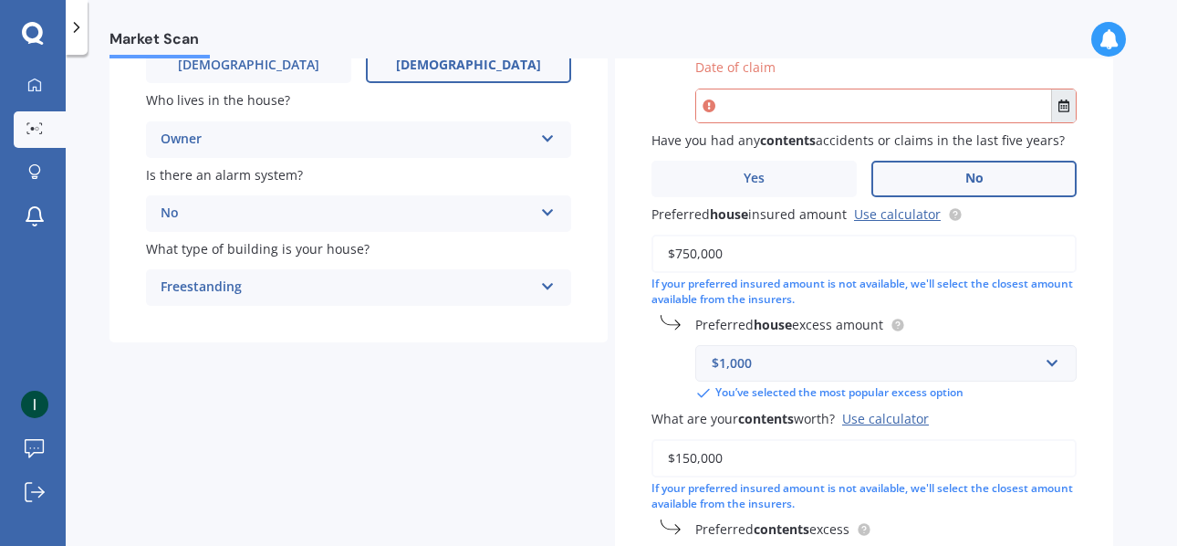
click at [1063, 113] on button "Select date" at bounding box center [1063, 105] width 25 height 33
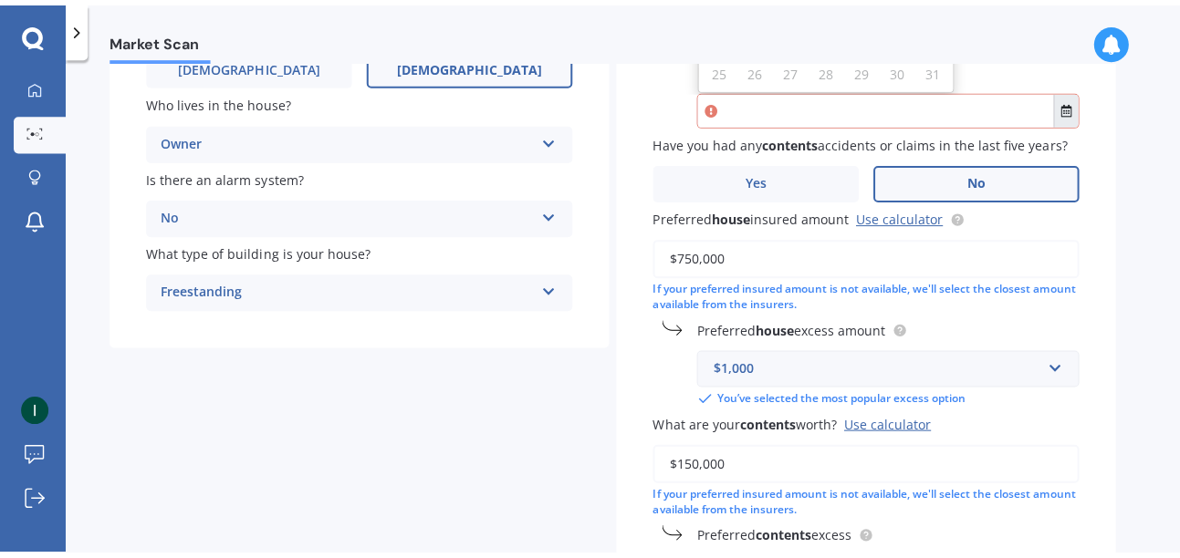
scroll to position [0, 0]
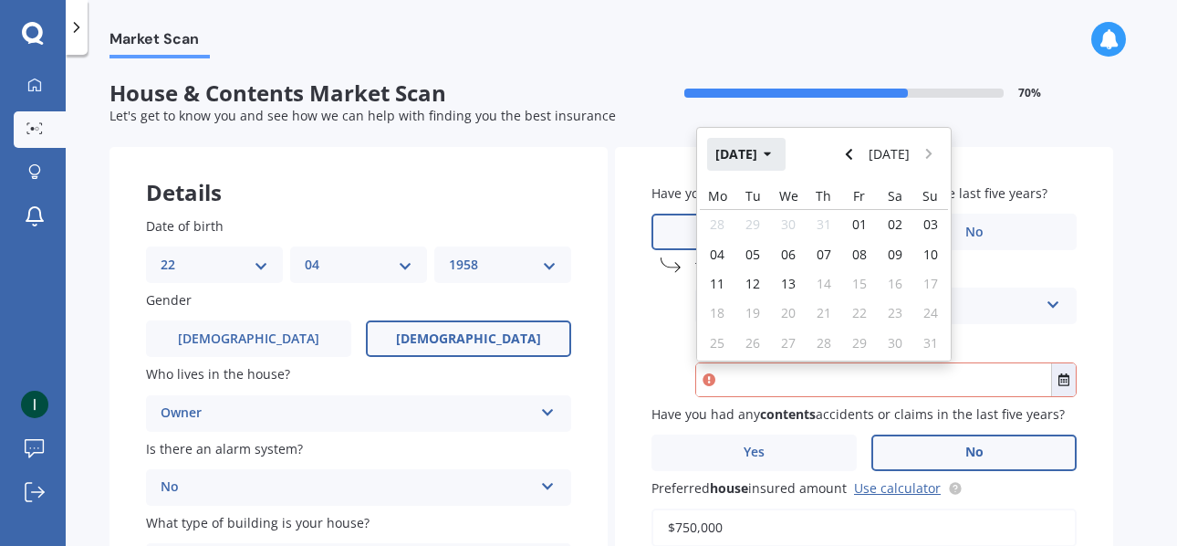
click at [772, 153] on icon "button" at bounding box center [768, 154] width 8 height 13
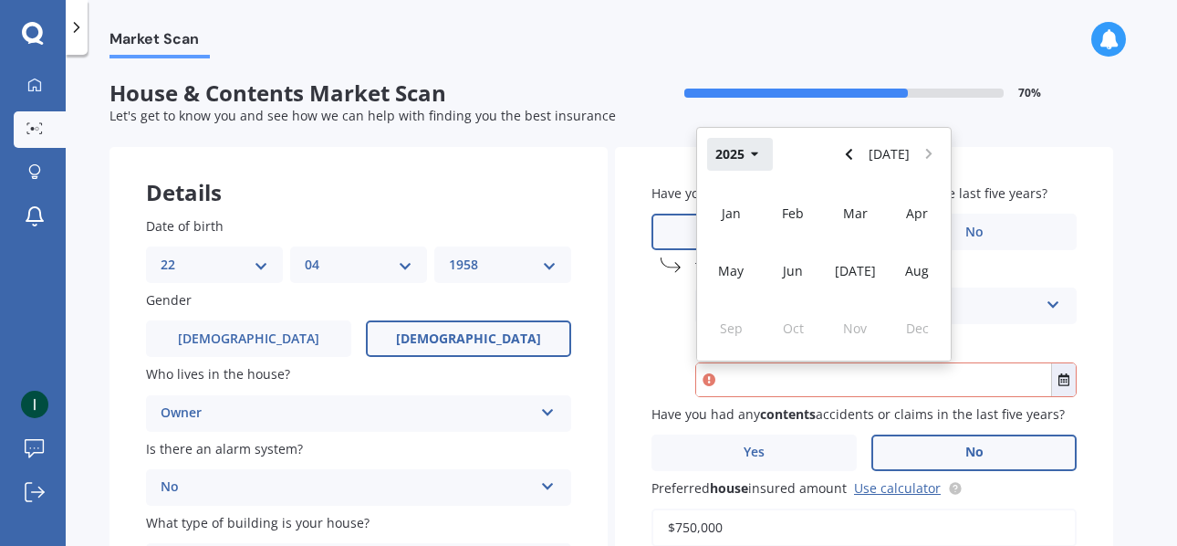
click at [755, 148] on button "2025" at bounding box center [740, 154] width 66 height 33
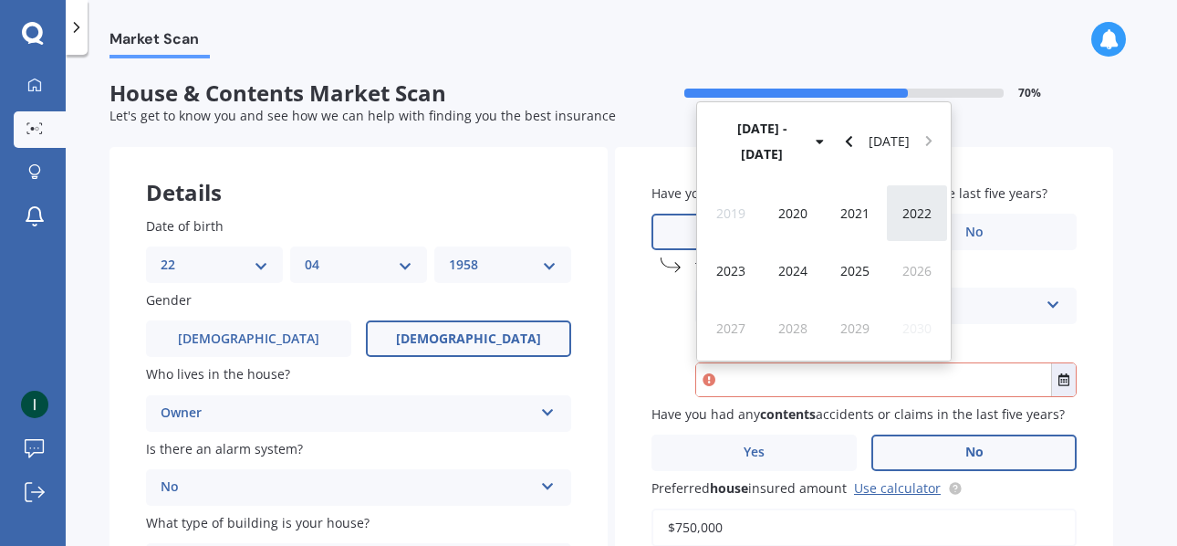
click at [911, 214] on span "2022" at bounding box center [916, 212] width 29 height 17
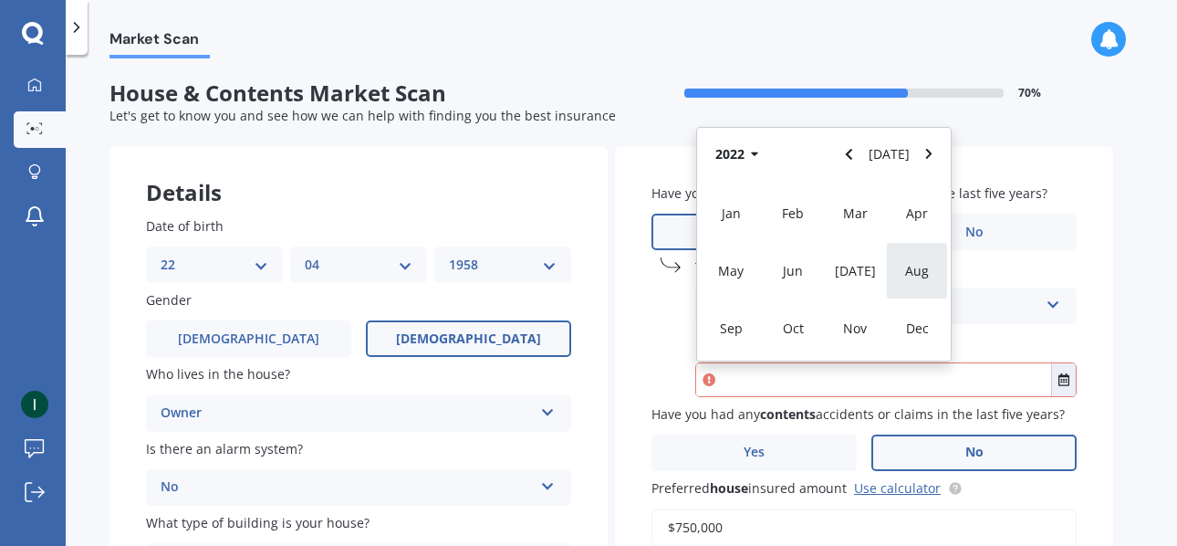
click at [912, 275] on span "Aug" at bounding box center [917, 270] width 24 height 17
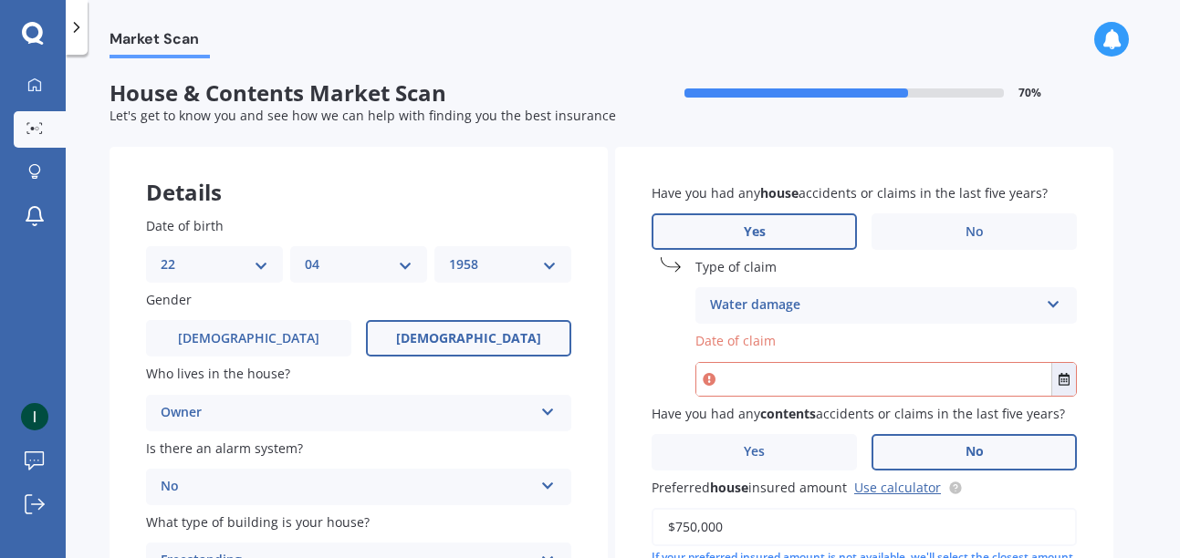
click at [1052, 301] on icon at bounding box center [1054, 301] width 16 height 13
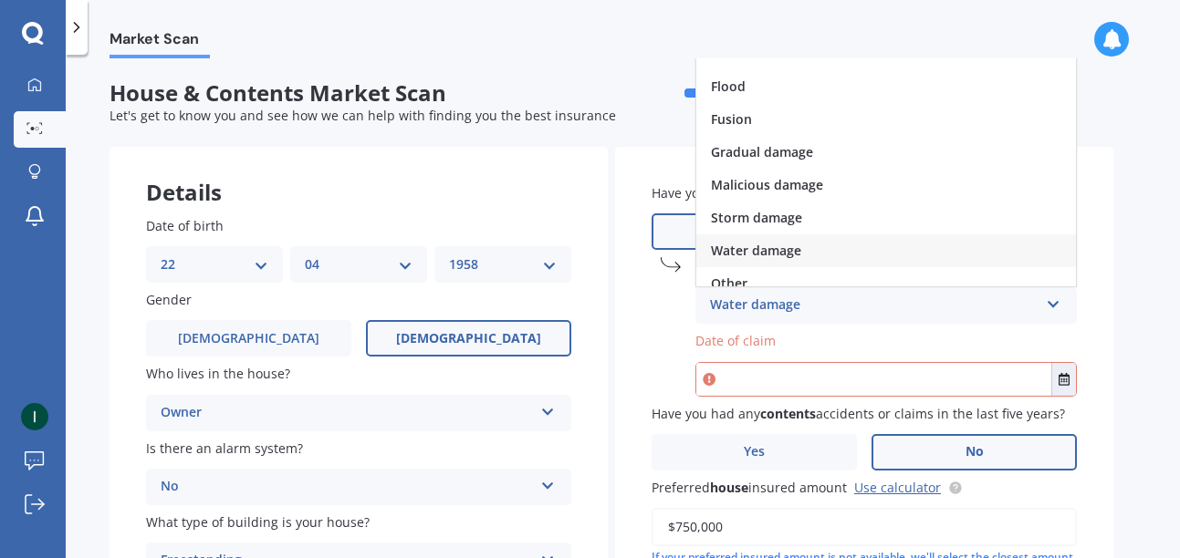
scroll to position [133, 0]
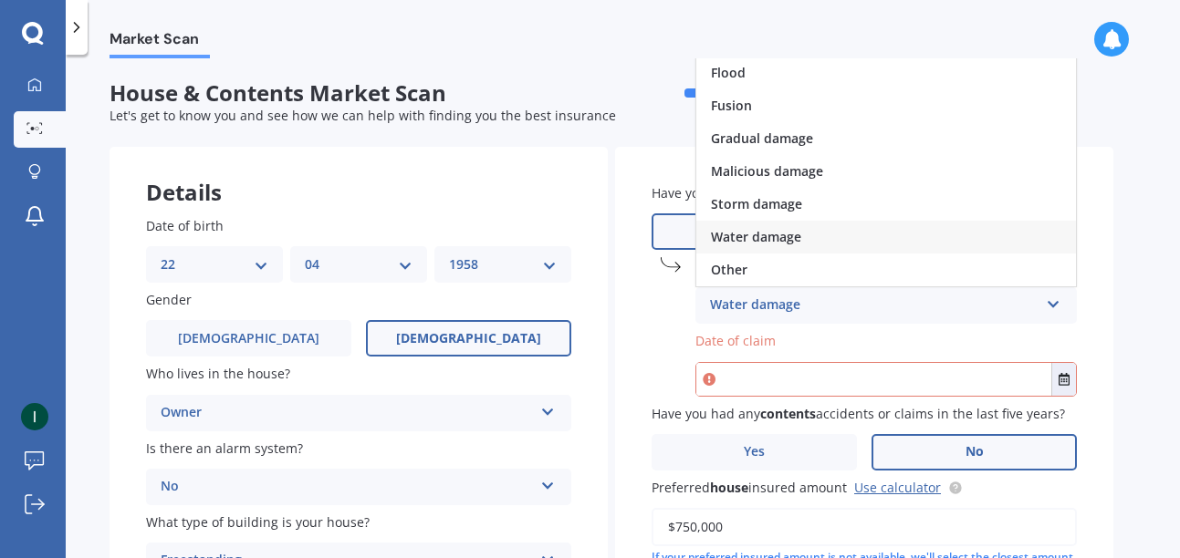
click at [752, 390] on input "text" at bounding box center [873, 379] width 355 height 33
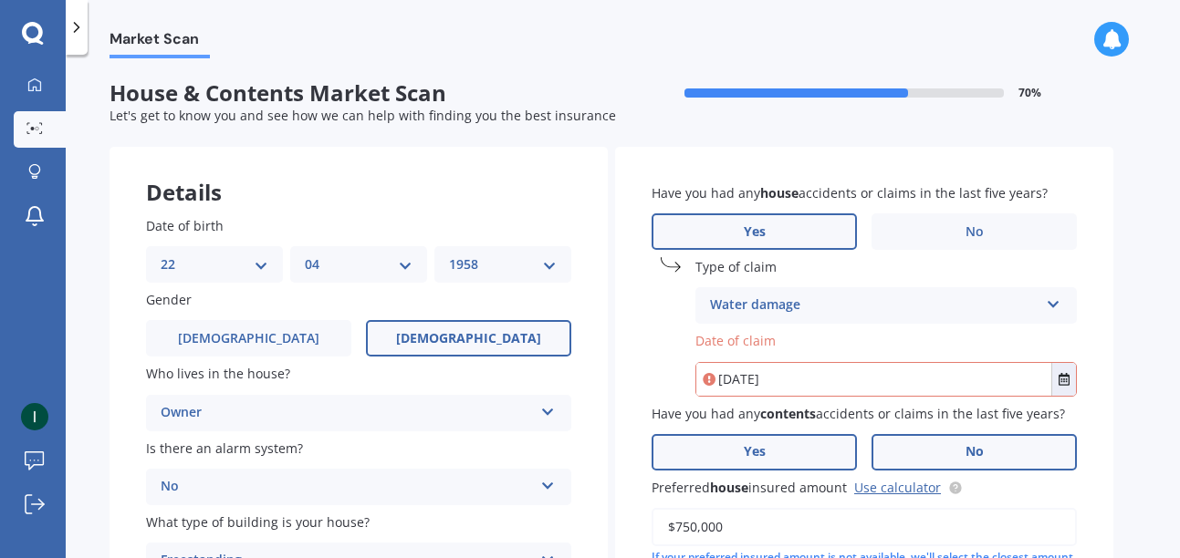
type input "[DATE]"
click at [780, 463] on label "Yes" at bounding box center [753, 452] width 205 height 36
click at [0, 0] on input "Yes" at bounding box center [0, 0] width 0 height 0
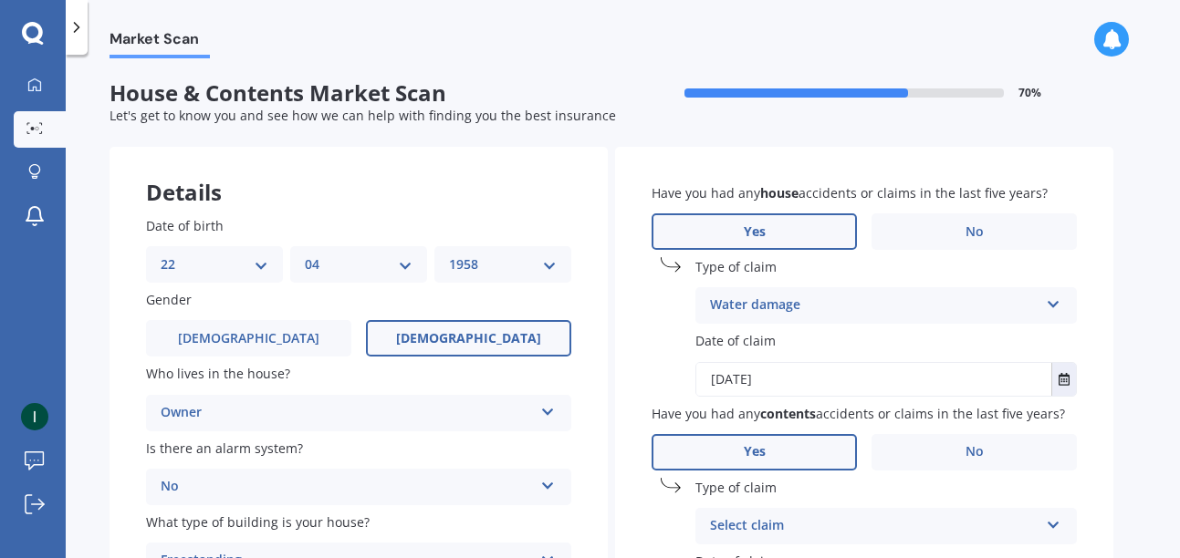
click at [1053, 524] on icon at bounding box center [1054, 521] width 16 height 13
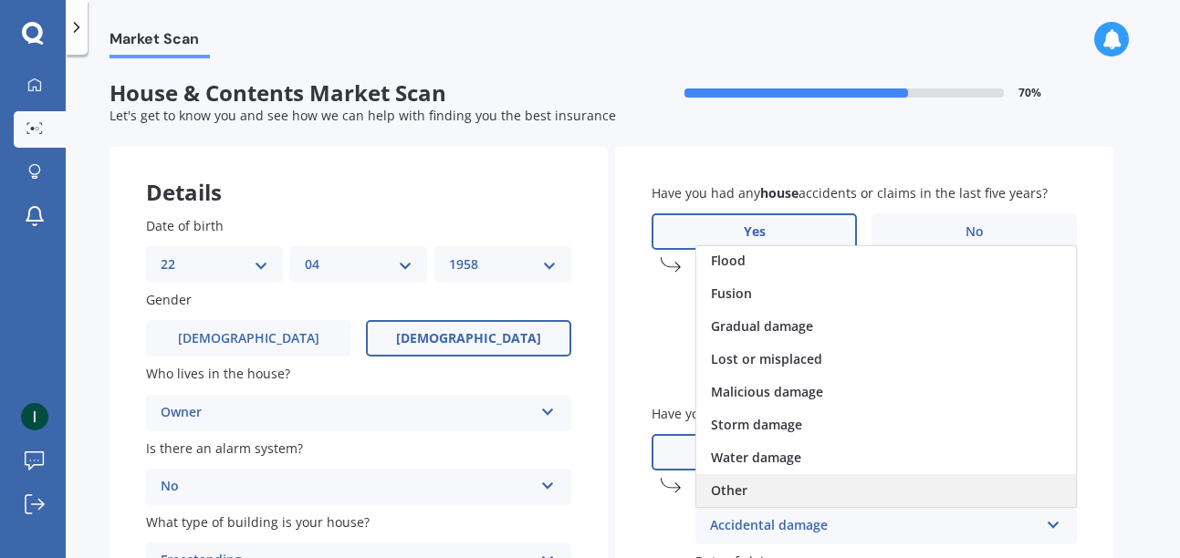
click at [761, 499] on div "Other" at bounding box center [886, 490] width 380 height 33
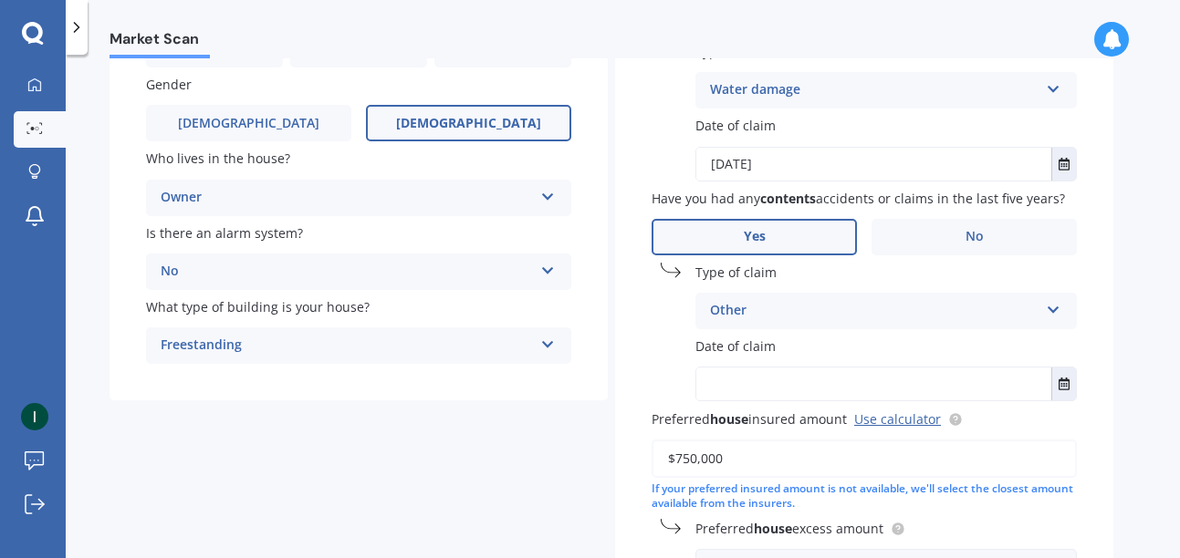
scroll to position [241, 0]
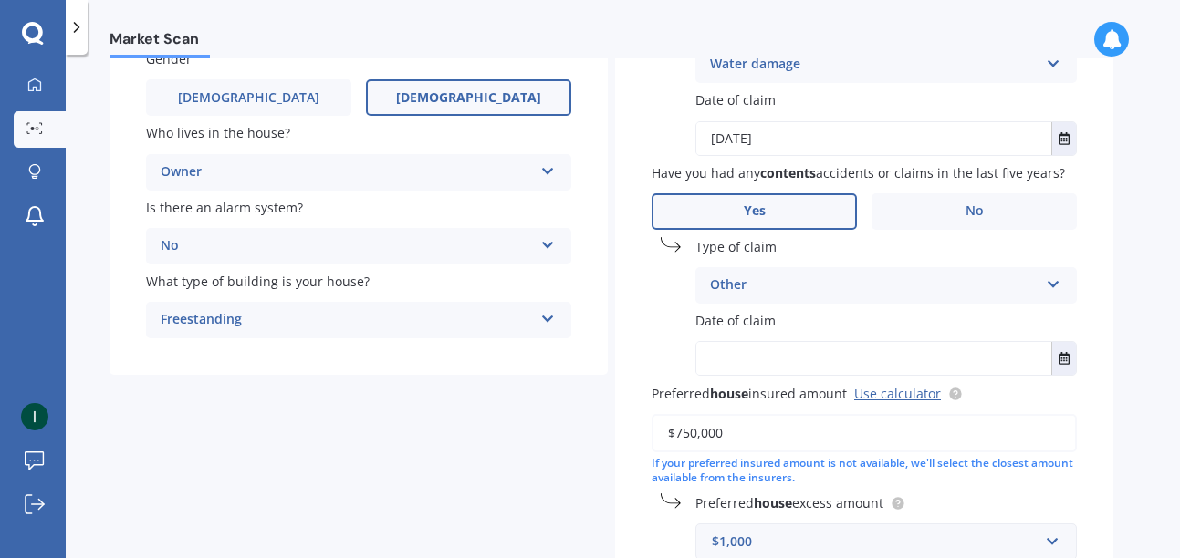
click at [775, 358] on input "text" at bounding box center [873, 358] width 355 height 33
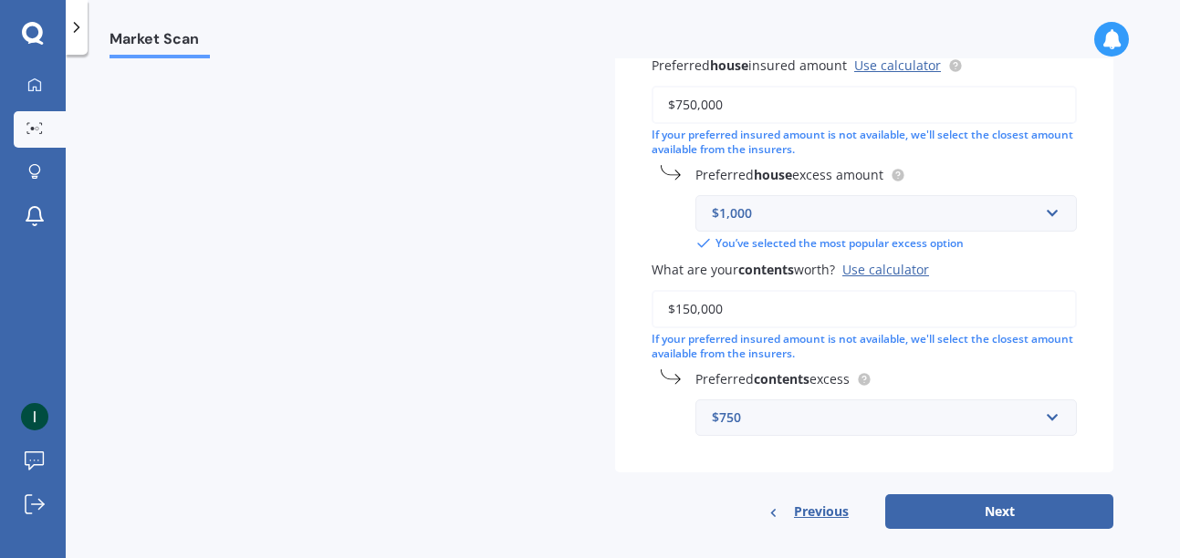
scroll to position [593, 0]
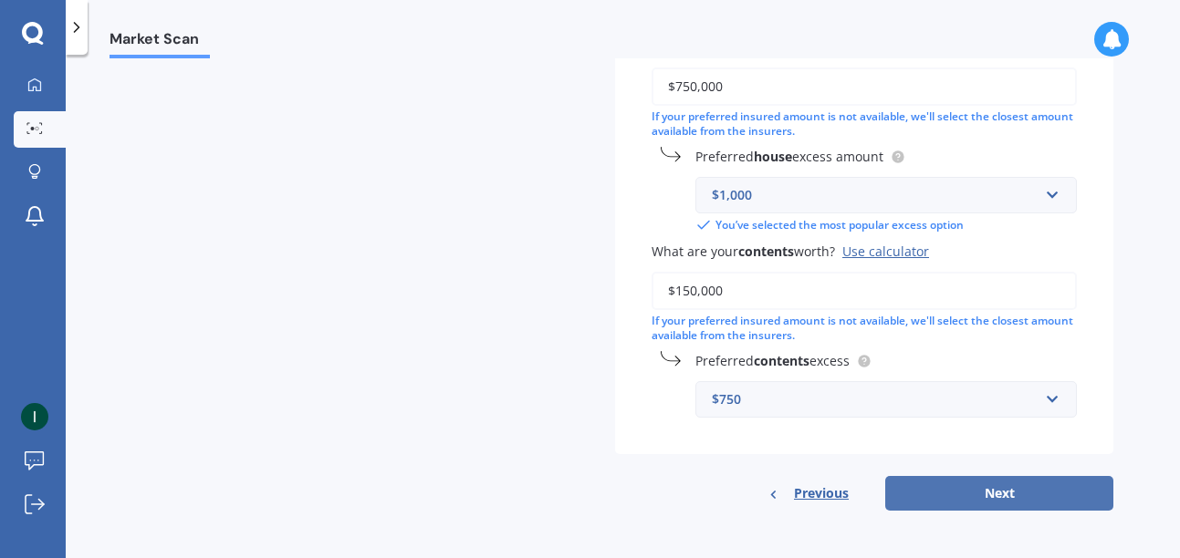
type input "[DATE]"
click at [1001, 500] on button "Next" at bounding box center [999, 493] width 228 height 35
select select "22"
select select "04"
select select "1958"
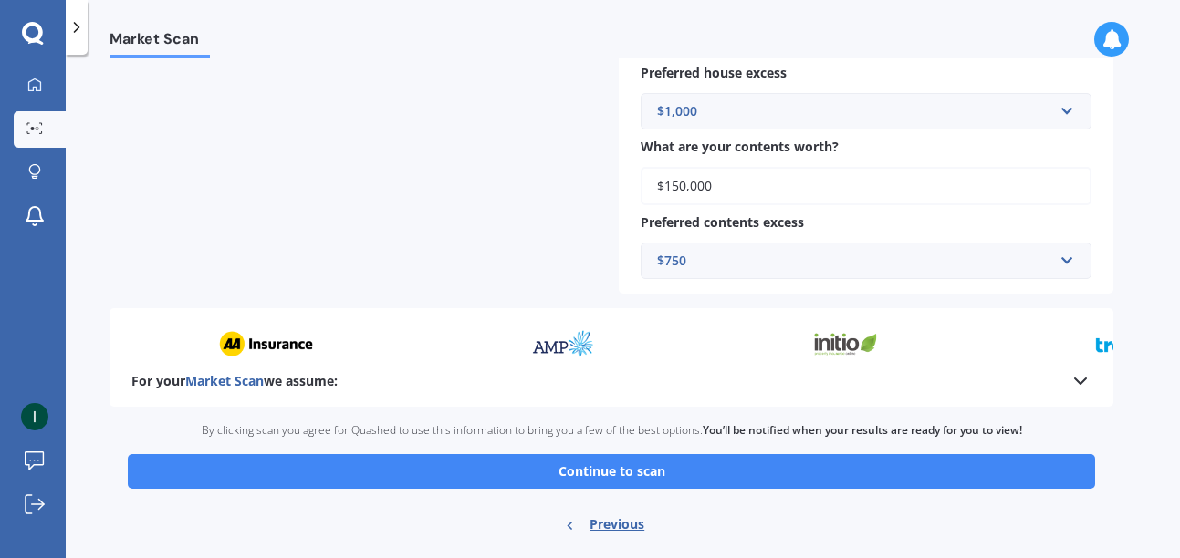
scroll to position [923, 0]
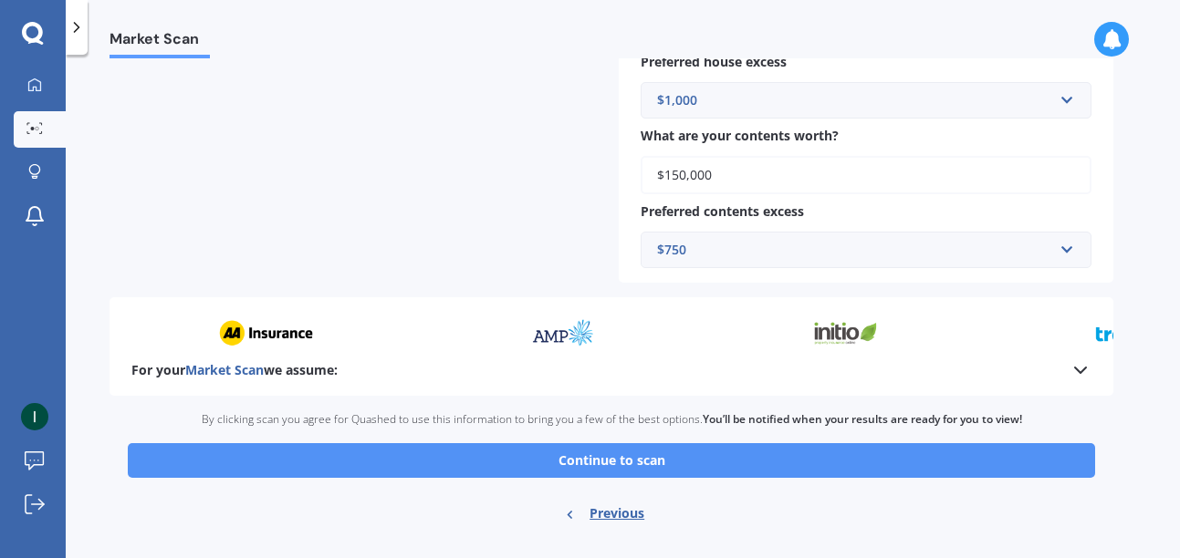
click at [623, 463] on button "Continue to scan" at bounding box center [611, 460] width 967 height 35
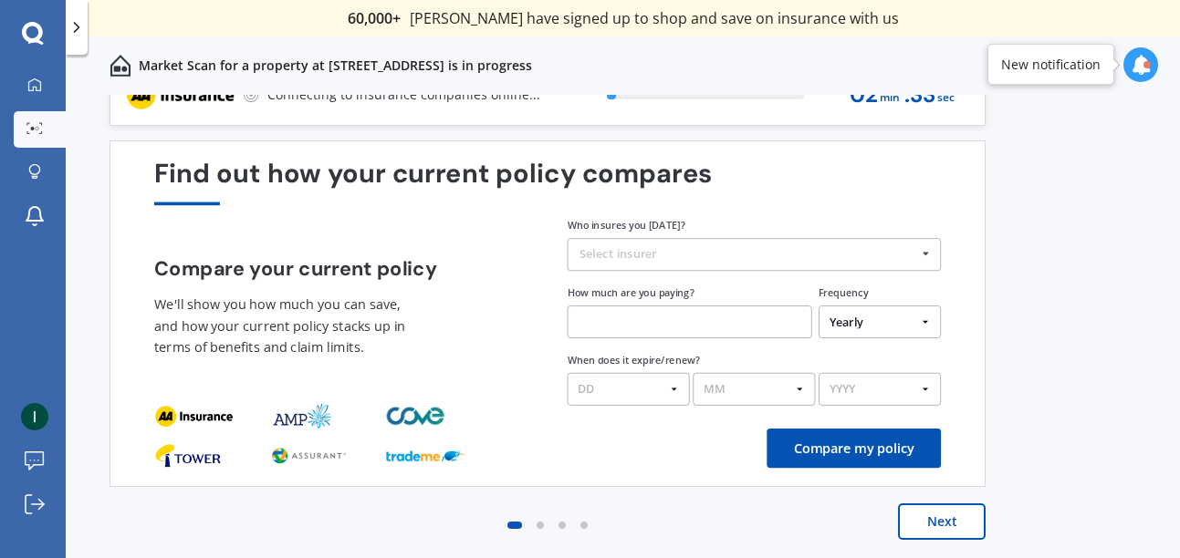
scroll to position [0, 0]
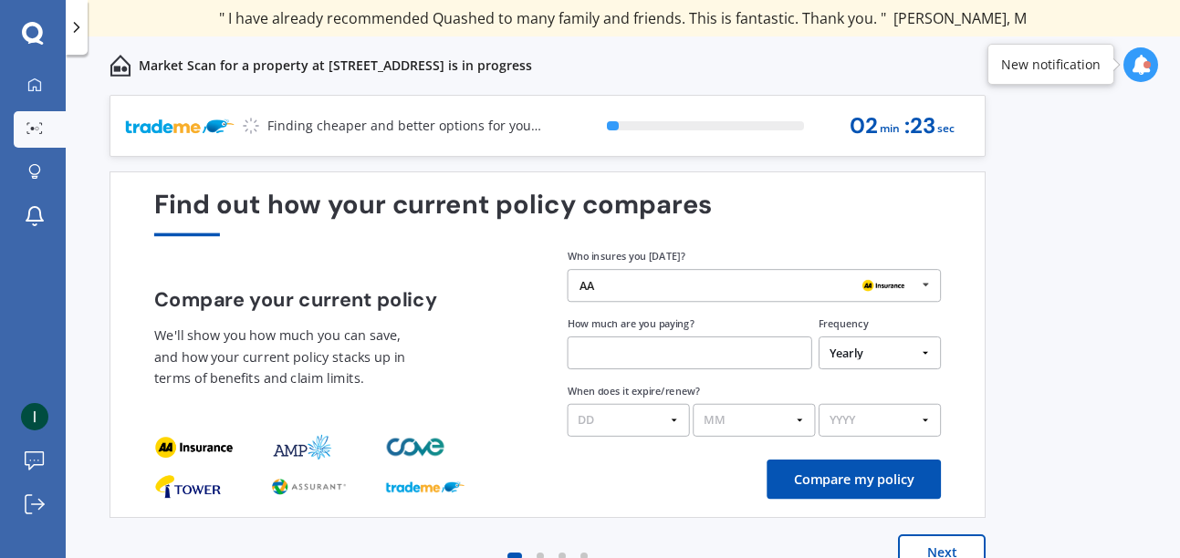
click at [908, 260] on div "Who insures you [DATE]? AA AA Tower AMI State AMP ANZ ASB BNZ Trade Me Insuranc…" at bounding box center [754, 275] width 374 height 54
click at [923, 279] on icon at bounding box center [925, 285] width 25 height 30
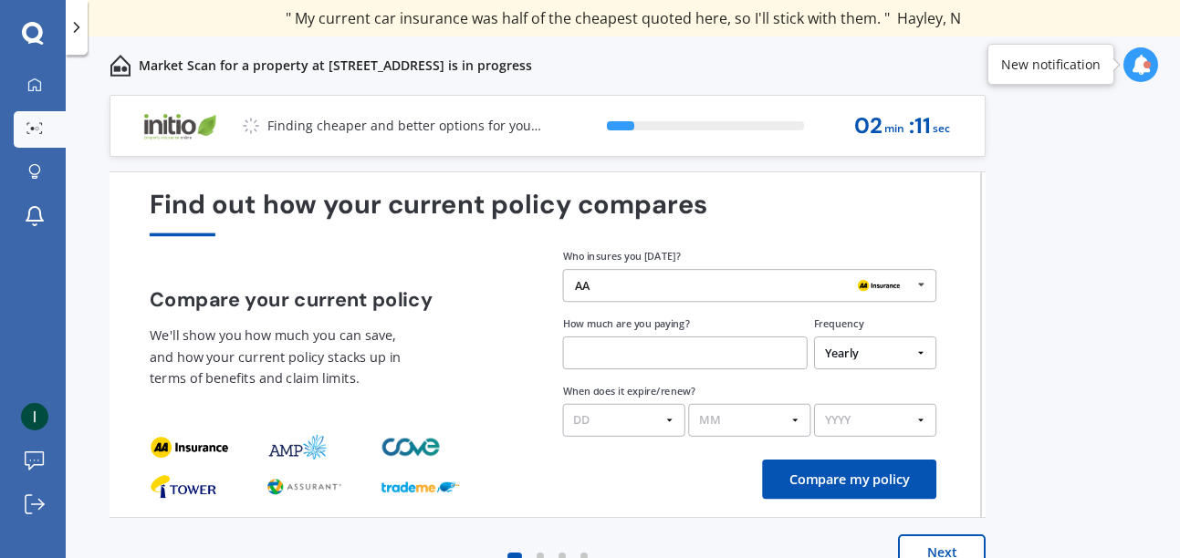
click at [512, 458] on div "Find out how your current policy compares Compare your current policy We'll sho…" at bounding box center [543, 345] width 786 height 310
click at [610, 289] on div "AA" at bounding box center [743, 285] width 337 height 13
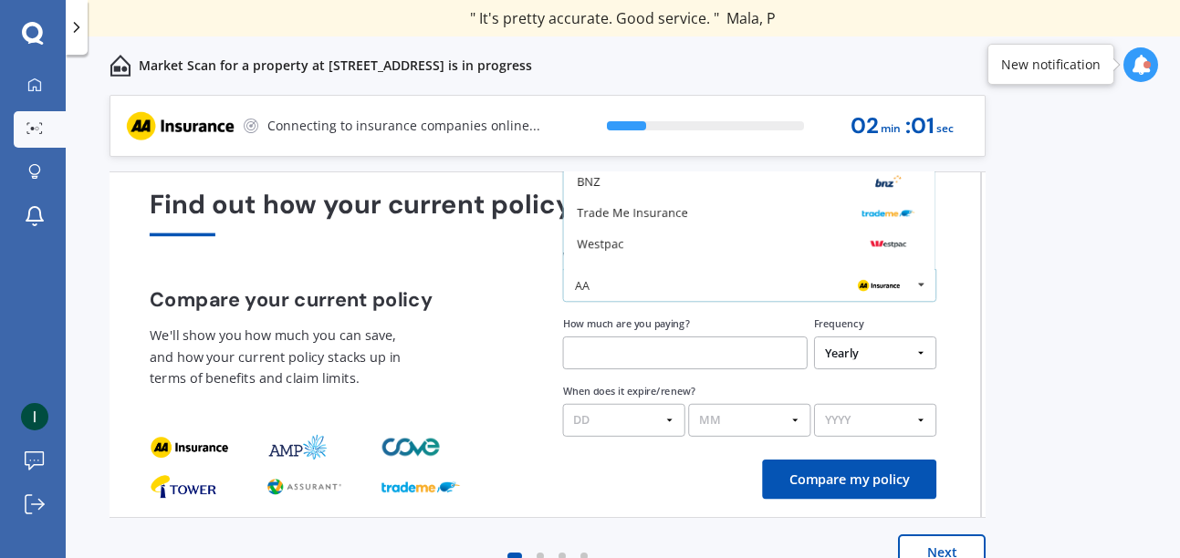
scroll to position [120, 0]
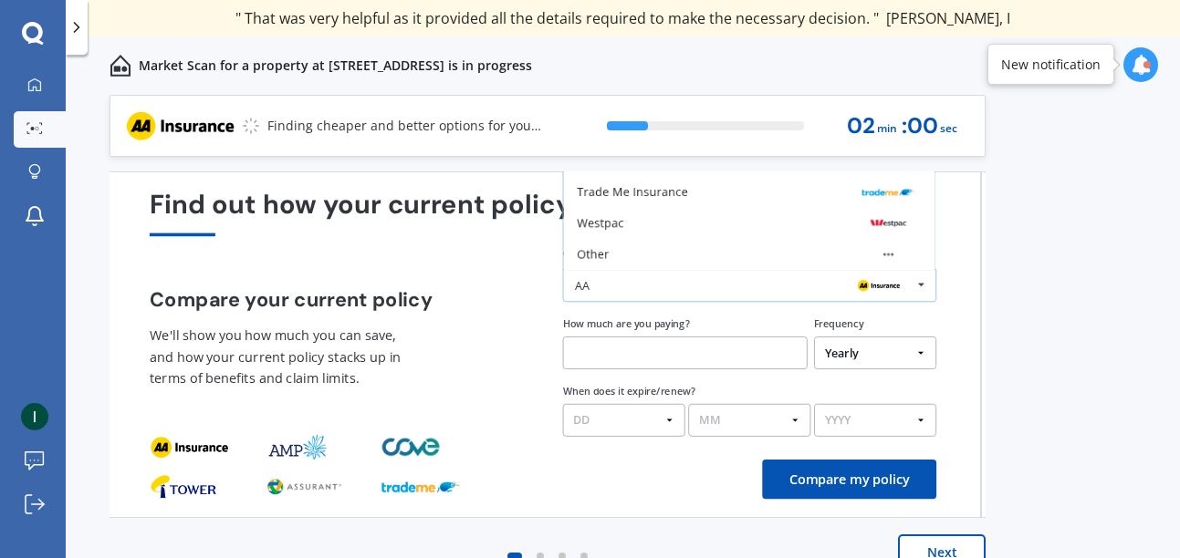
drag, startPoint x: 930, startPoint y: 265, endPoint x: 930, endPoint y: 250, distance: 15.5
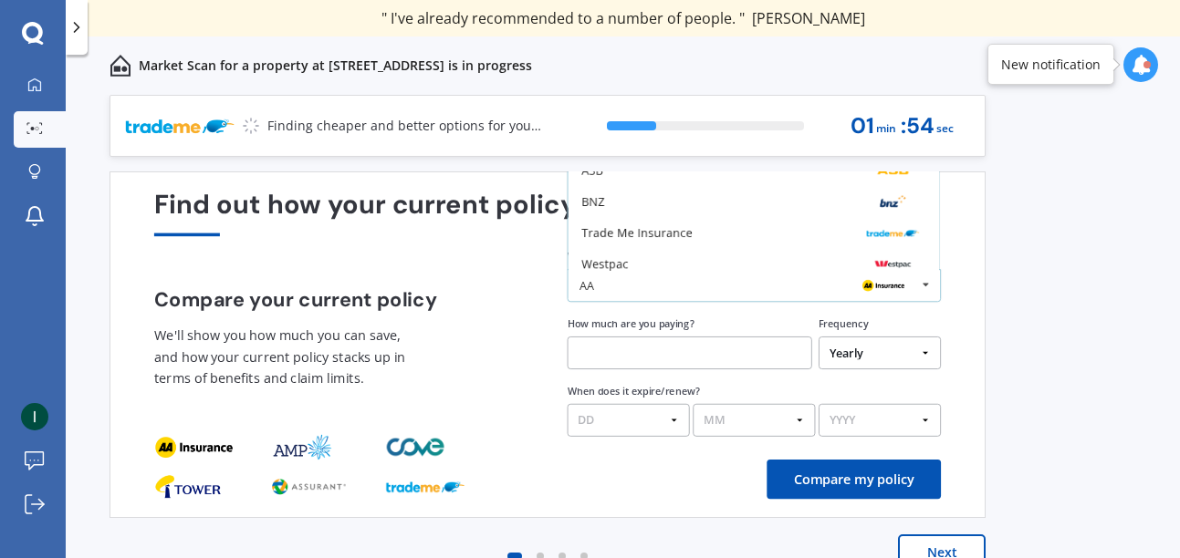
scroll to position [0, 0]
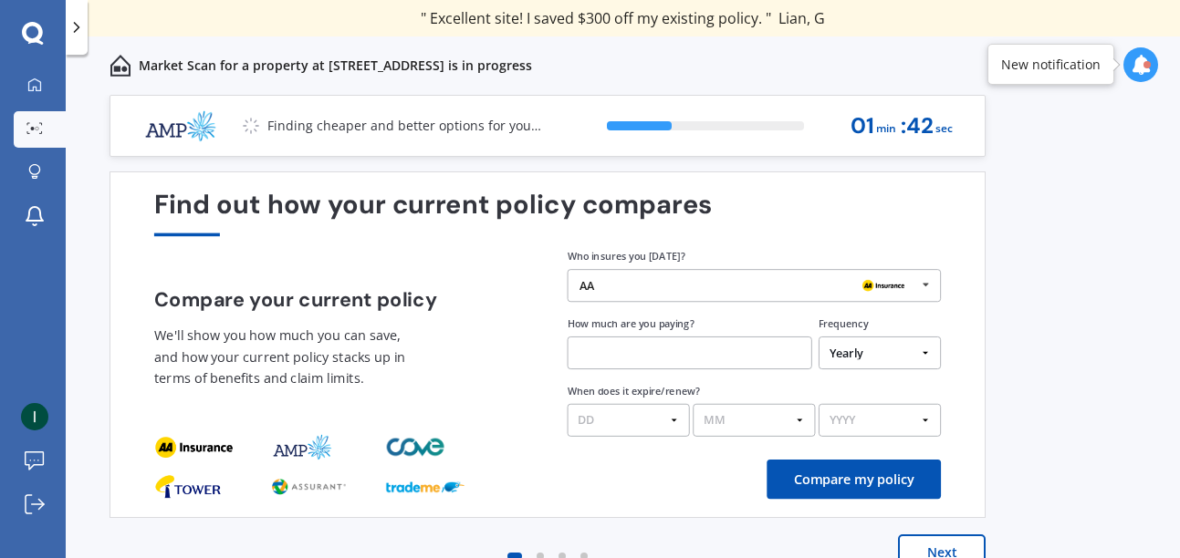
click at [516, 297] on h4 "Compare your current policy" at bounding box center [341, 299] width 374 height 23
click at [630, 298] on div "AA AA Tower AMI State AMP ANZ ASB BNZ Trade Me Insurance Westpac Other" at bounding box center [754, 285] width 374 height 33
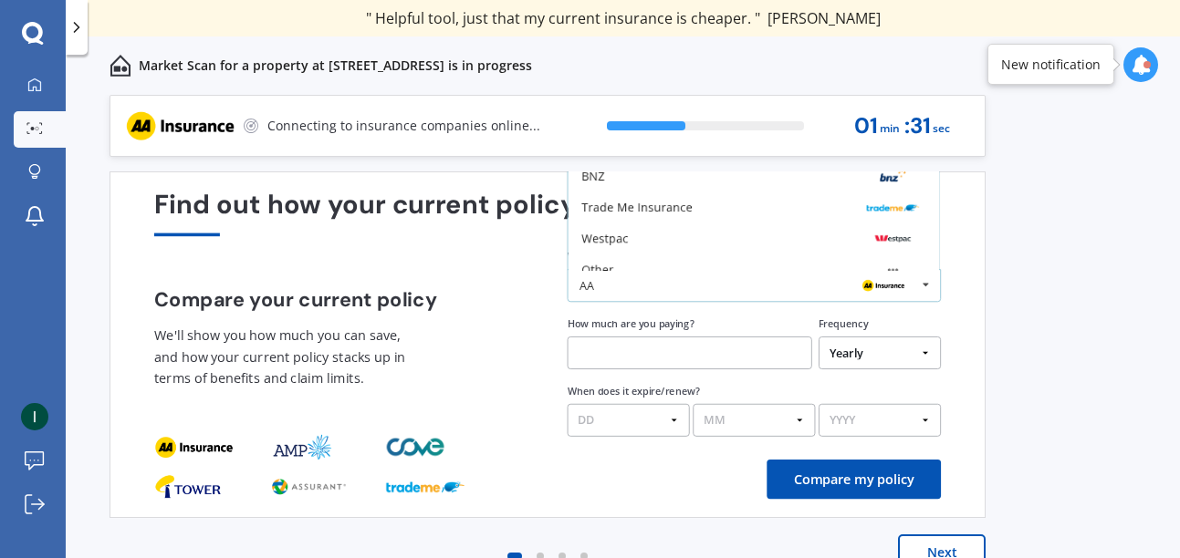
scroll to position [110, 0]
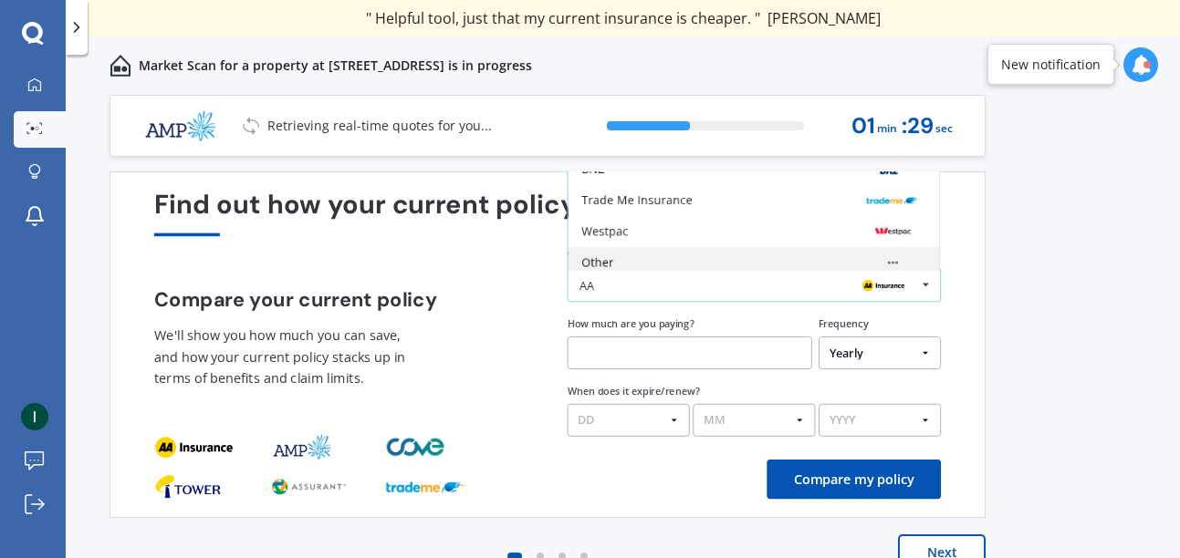
click at [586, 251] on div "Other" at bounding box center [753, 262] width 370 height 31
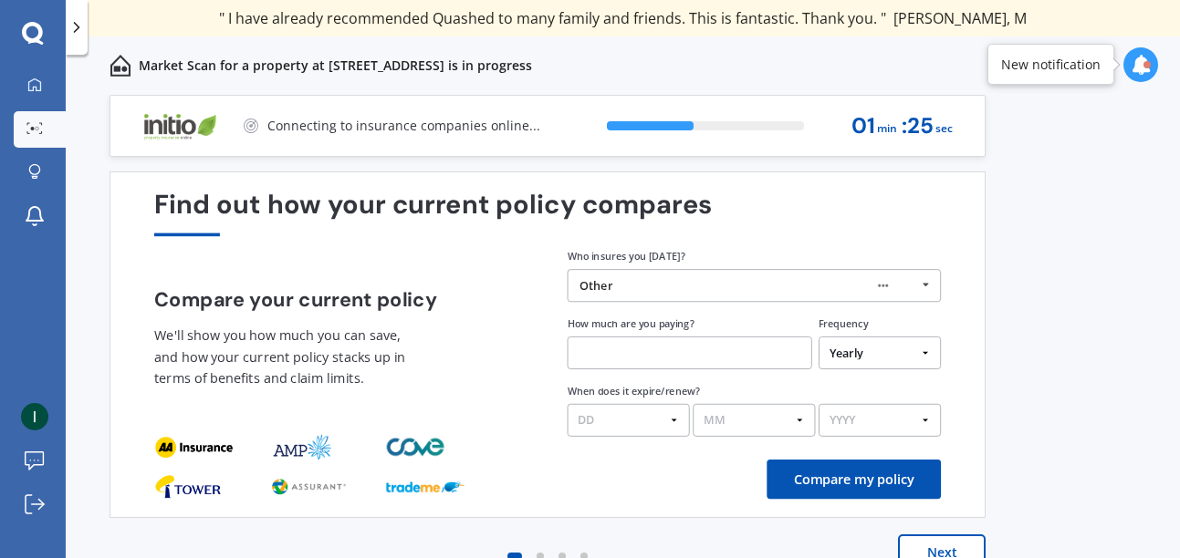
click at [628, 350] on input "text" at bounding box center [689, 353] width 245 height 33
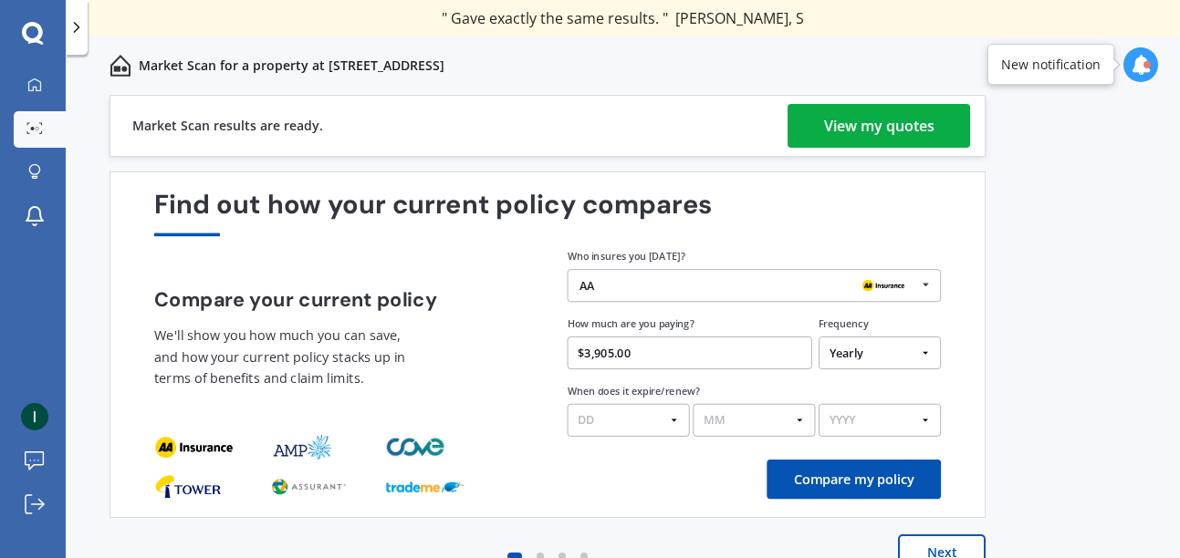
type input "$3,905.00"
click at [567, 404] on select "DD 01 02 03 04 05 06 07 08 09 10 11 12 13 14 15 16 17 18 19 20 21 22 23 24 25 2…" at bounding box center [628, 420] width 122 height 33
select select "24"
click option "24" at bounding box center [0, 0] width 0 height 0
click at [692, 404] on select "MM 01 02 03 04 05 06 07 08 09 10 11 12" at bounding box center [753, 420] width 122 height 33
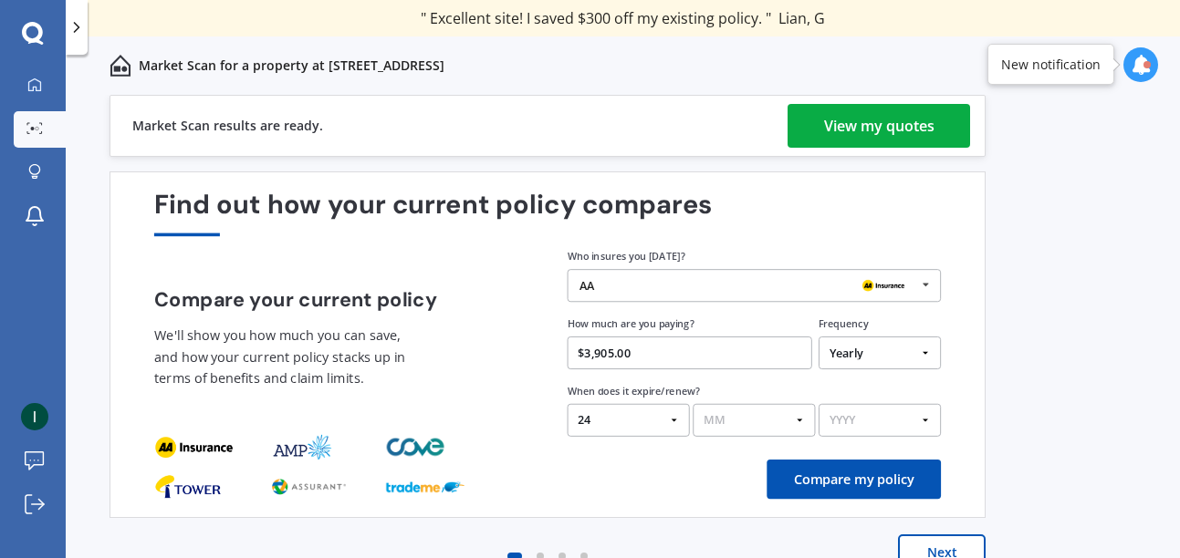
select select "09"
click option "09" at bounding box center [0, 0] width 0 height 0
click at [818, 404] on select "YYYY 2026 2025 2024" at bounding box center [879, 420] width 122 height 33
select select "2026"
click option "2026" at bounding box center [0, 0] width 0 height 0
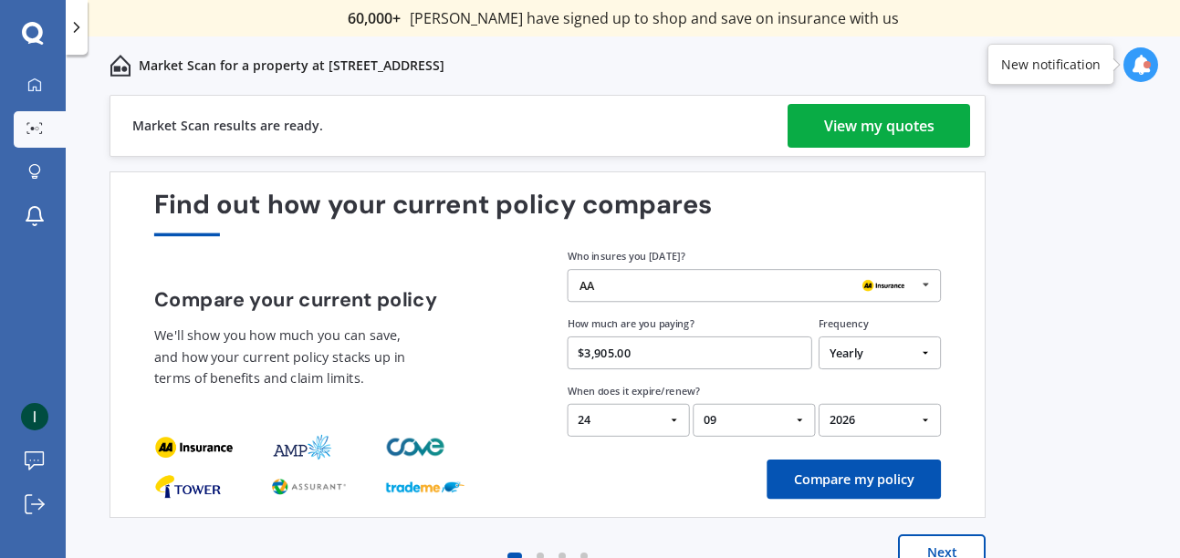
click at [867, 481] on button "Compare my policy" at bounding box center [853, 479] width 174 height 39
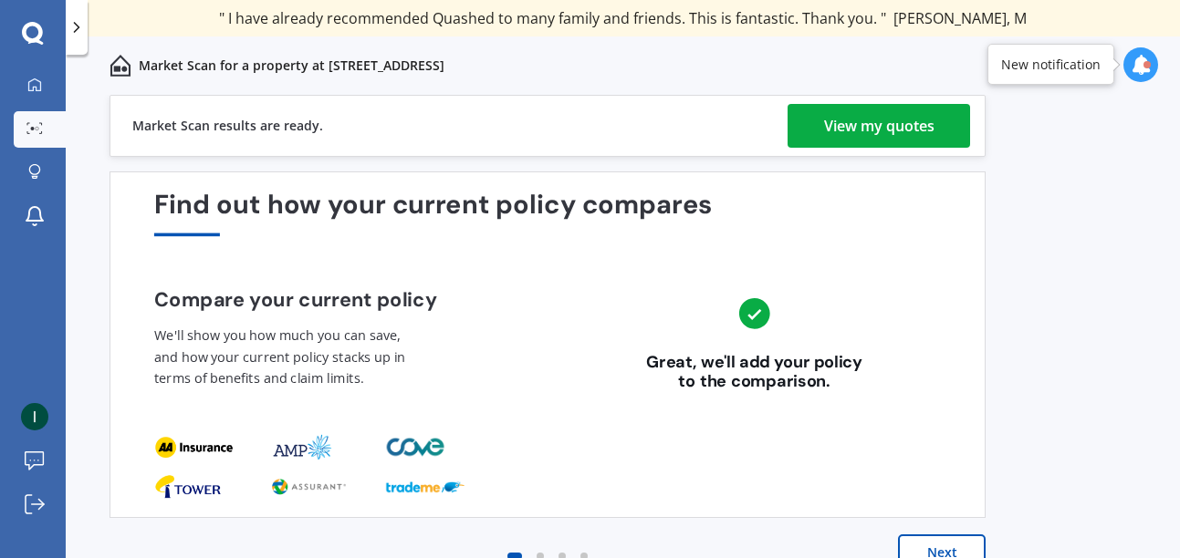
scroll to position [31, 0]
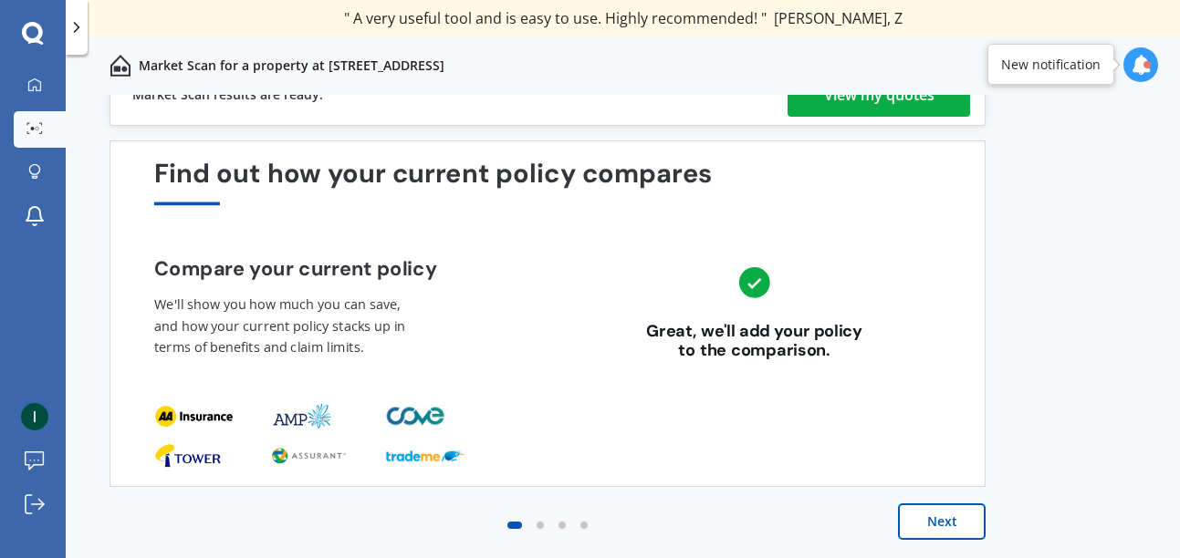
click at [934, 520] on button "Next" at bounding box center [942, 522] width 88 height 36
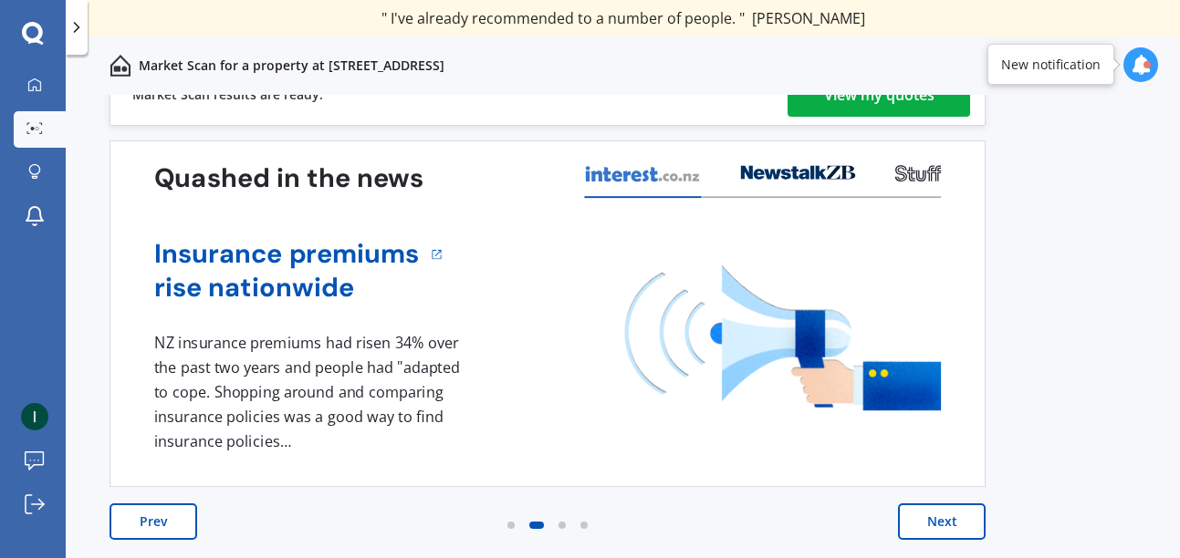
scroll to position [0, 0]
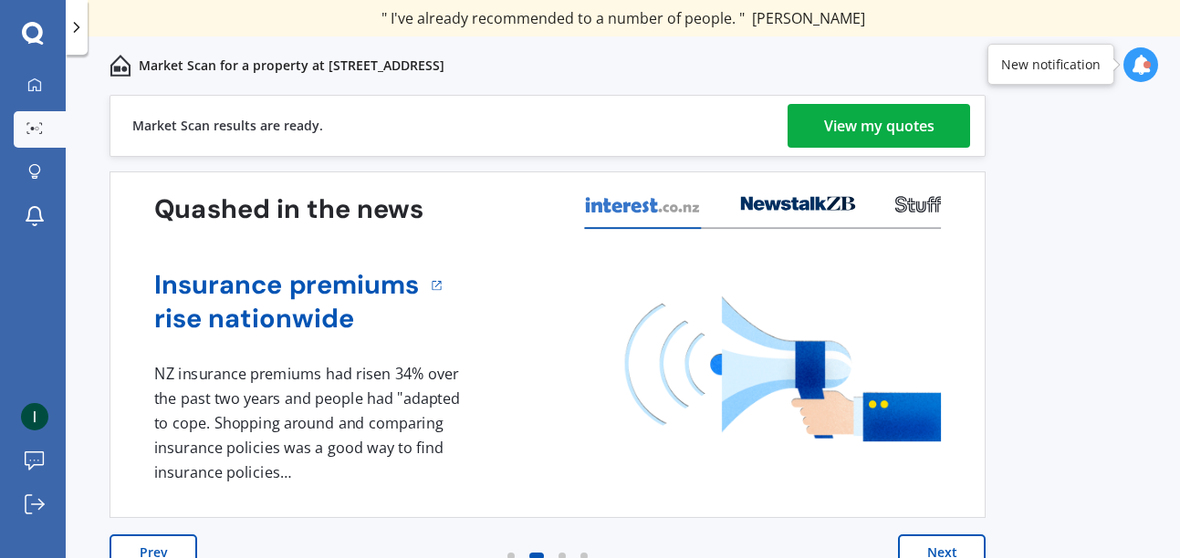
click at [917, 145] on div "View my quotes" at bounding box center [879, 126] width 110 height 44
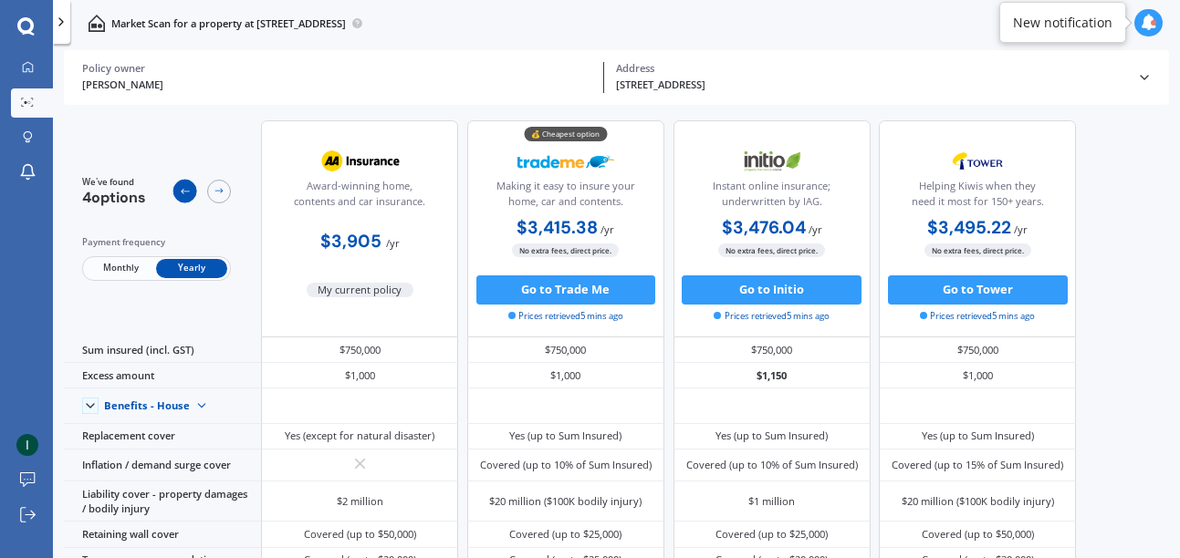
click at [188, 192] on icon at bounding box center [185, 191] width 12 height 12
click at [1146, 17] on icon at bounding box center [1148, 23] width 16 height 16
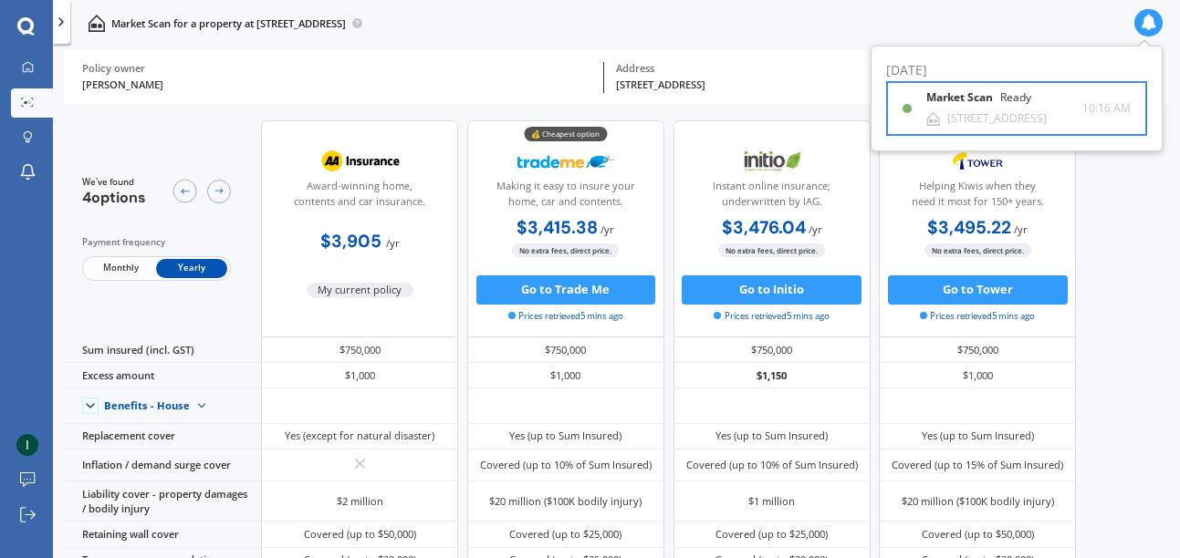
click at [1021, 109] on div "Market Scan Ready" at bounding box center [989, 101] width 127 height 20
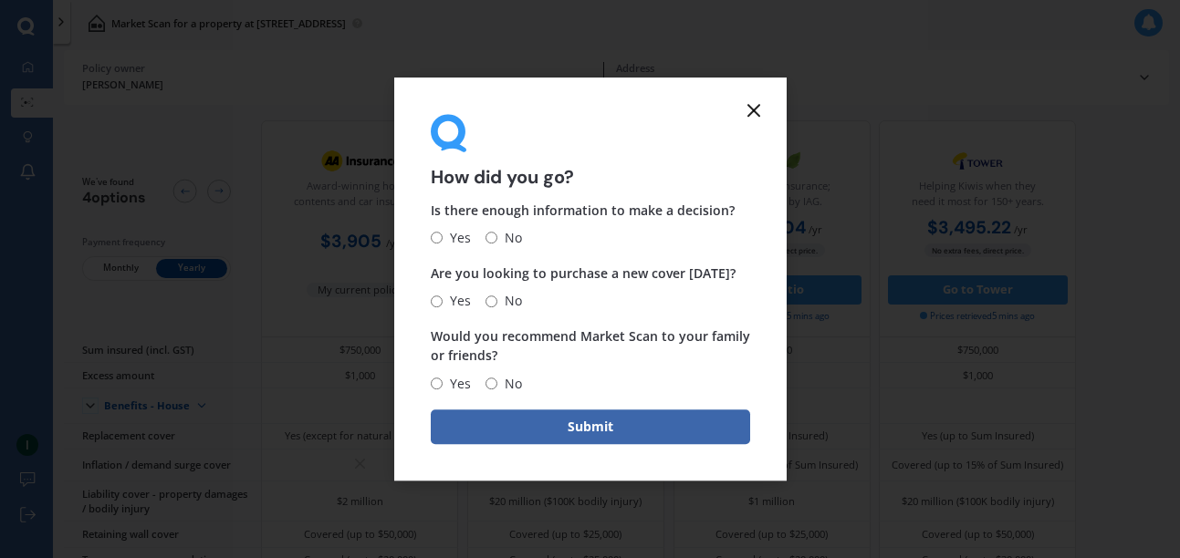
click at [440, 237] on input "Yes" at bounding box center [437, 239] width 12 height 12
radio input "true"
click at [494, 301] on input "No" at bounding box center [491, 302] width 12 height 12
radio input "true"
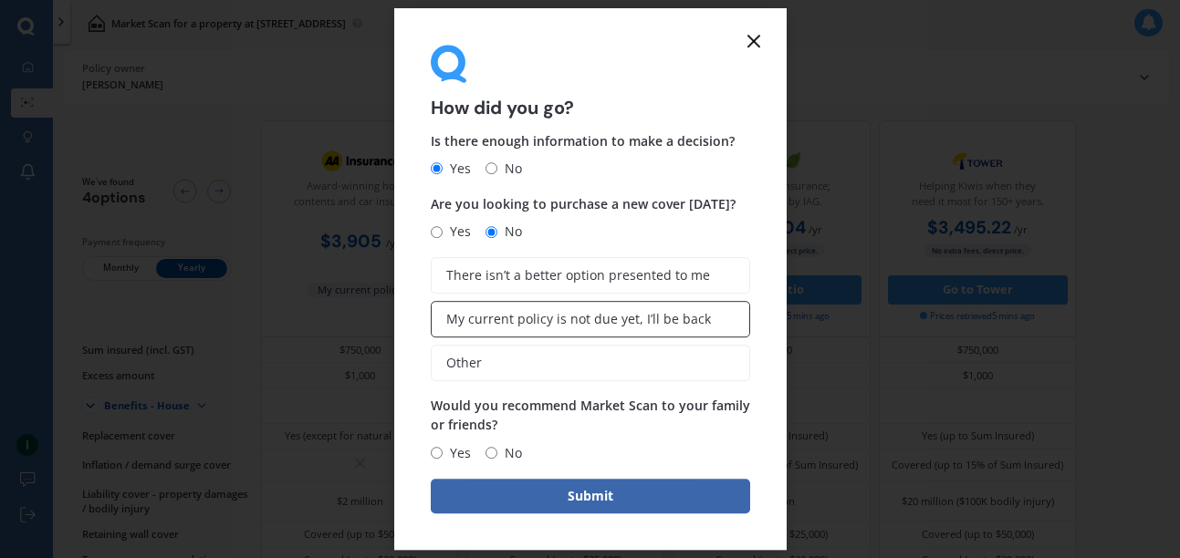
click at [537, 314] on span "My current policy is not due yet, I’ll be back" at bounding box center [578, 320] width 265 height 16
click at [0, 0] on input "My current policy is not due yet, I’ll be back" at bounding box center [0, 0] width 0 height 0
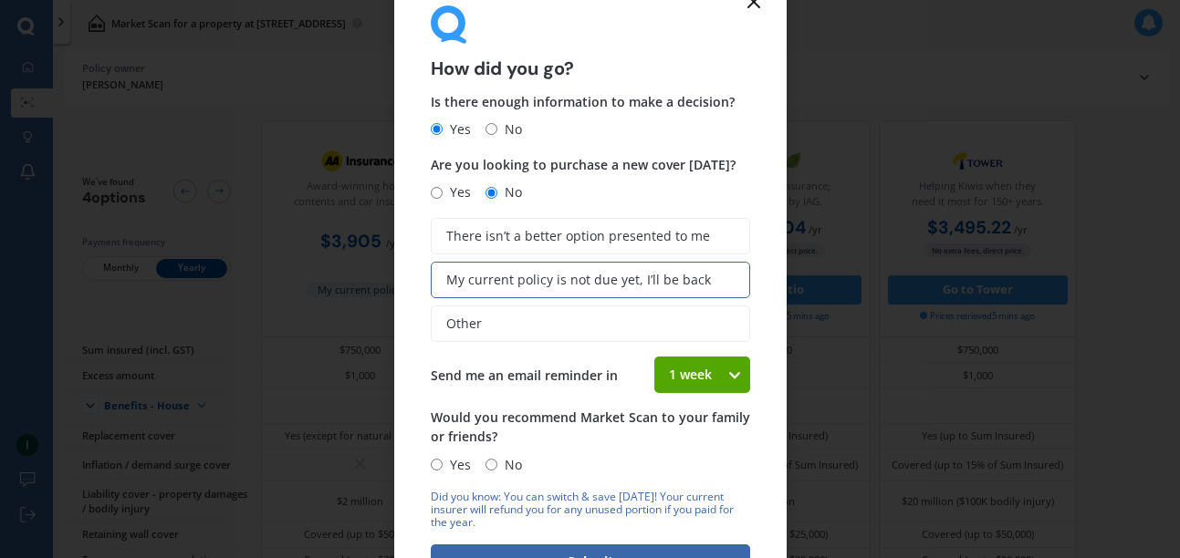
click at [488, 461] on input "No" at bounding box center [491, 465] width 12 height 12
radio input "true"
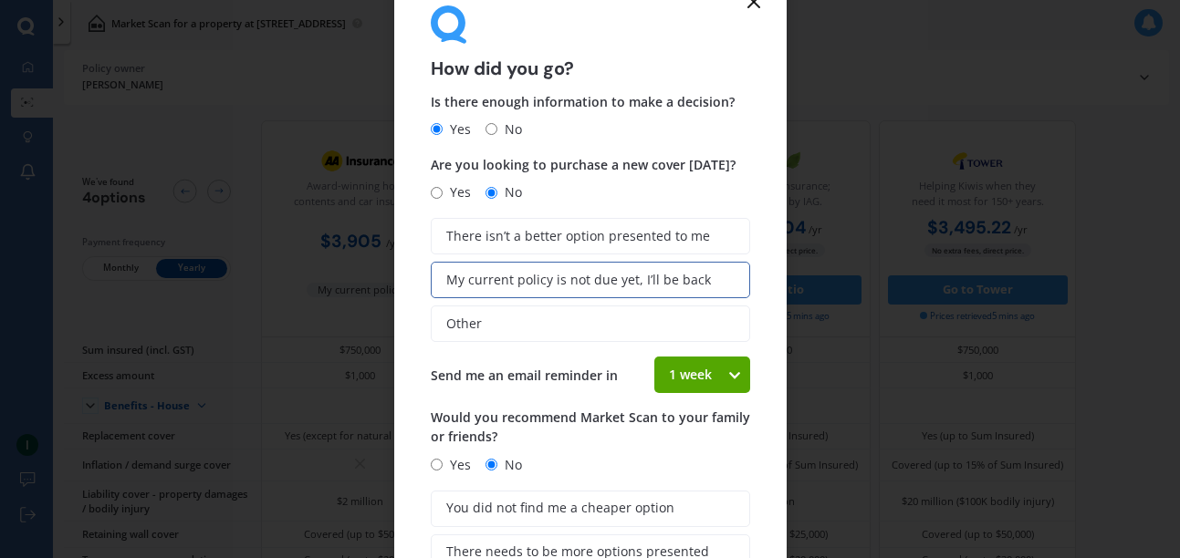
click at [734, 375] on icon at bounding box center [735, 375] width 16 height 18
click at [510, 331] on label "Other" at bounding box center [590, 324] width 319 height 36
click at [0, 0] on input "Other" at bounding box center [0, 0] width 0 height 0
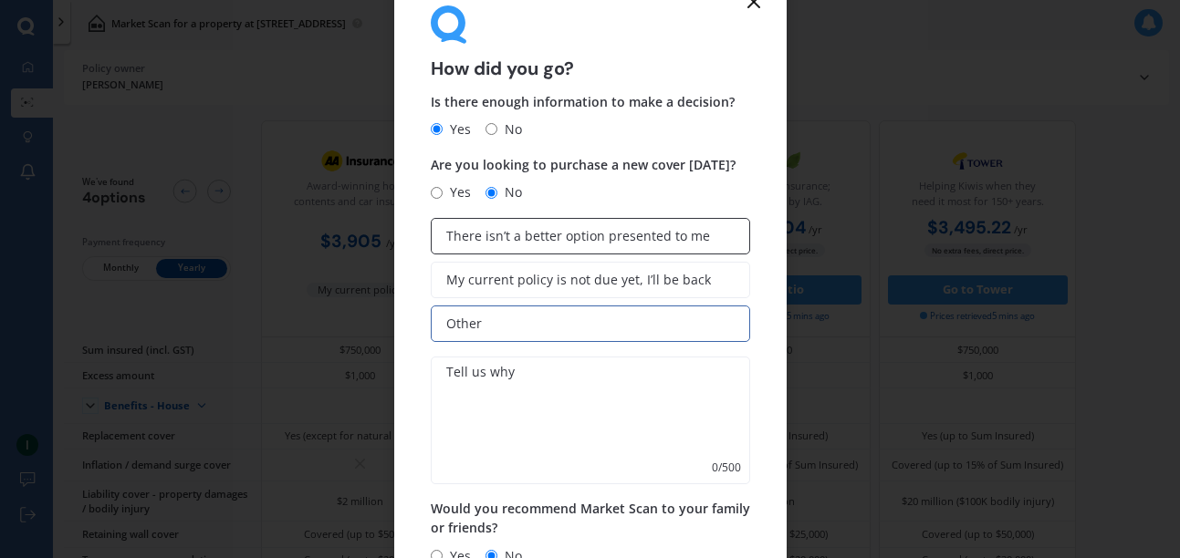
click at [528, 235] on span "There isn’t a better option presented to me" at bounding box center [578, 237] width 264 height 16
click at [0, 0] on input "There isn’t a better option presented to me" at bounding box center [0, 0] width 0 height 0
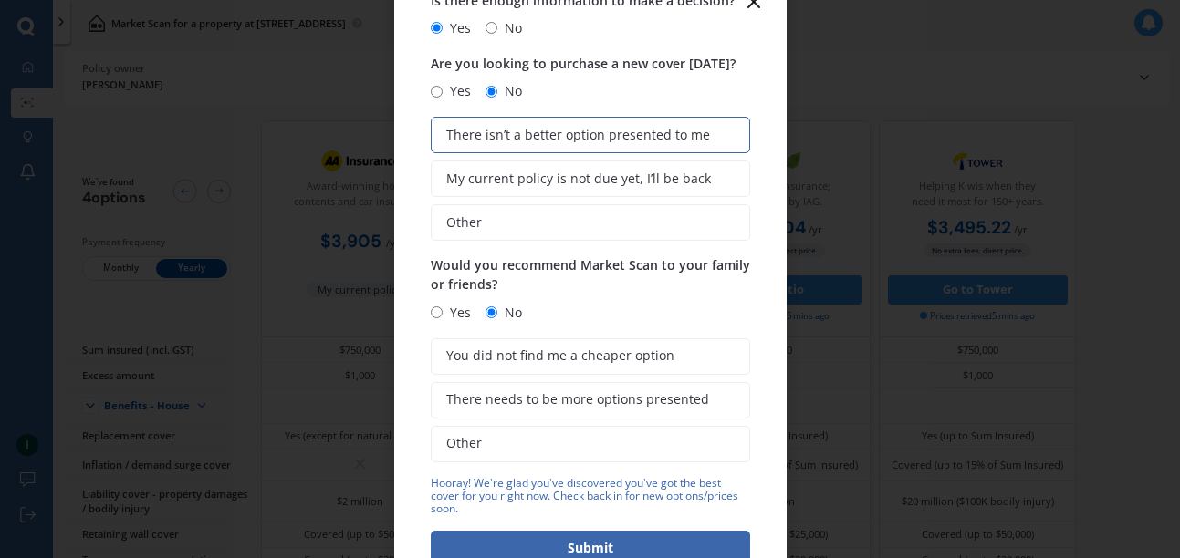
scroll to position [116, 0]
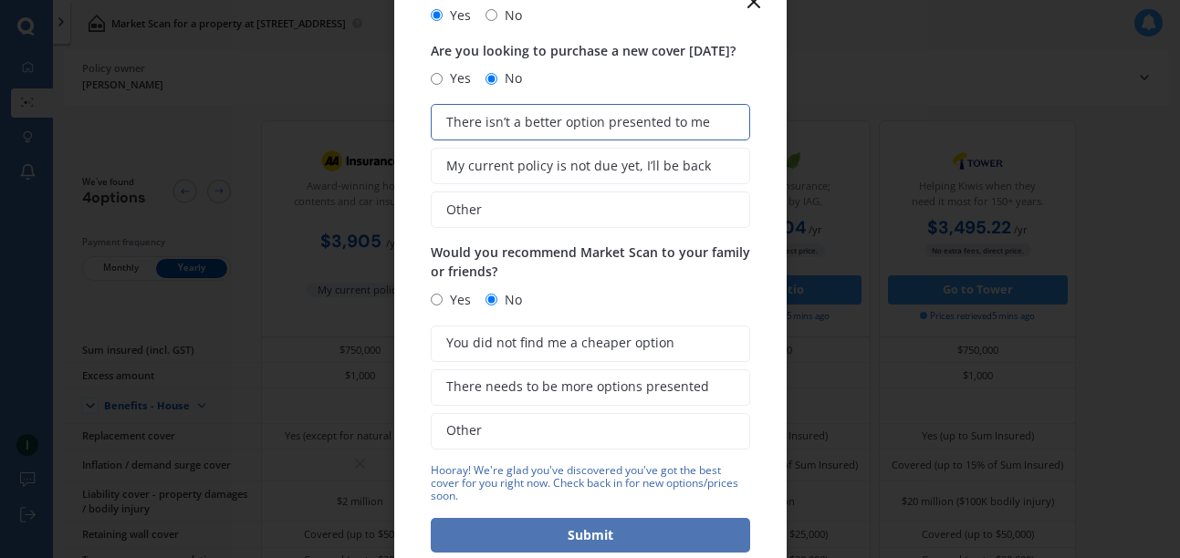
click at [588, 544] on button "Submit" at bounding box center [590, 535] width 319 height 35
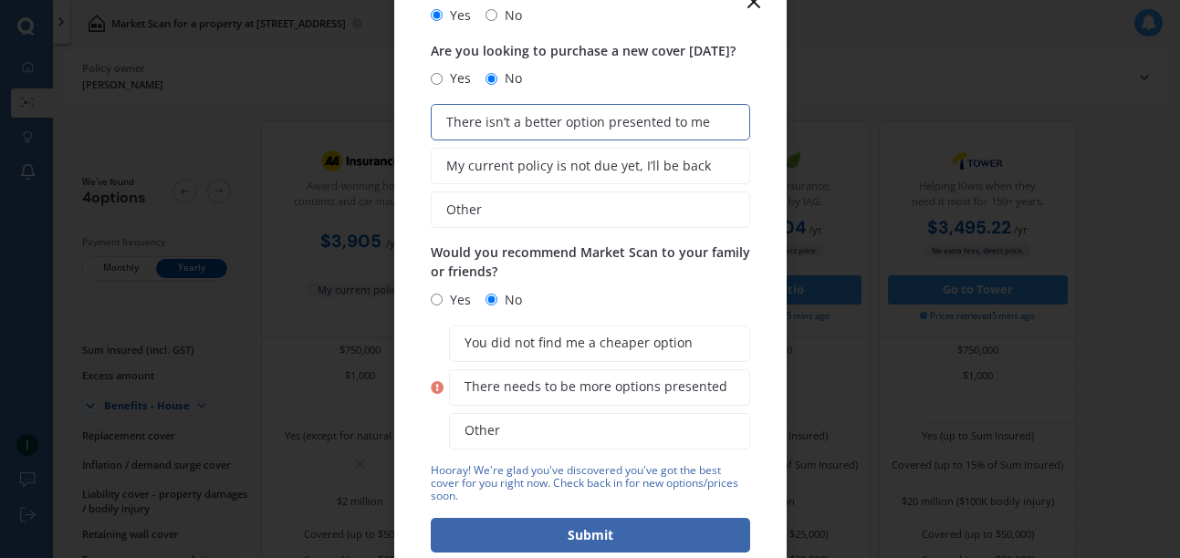
click at [431, 302] on input "Yes" at bounding box center [437, 300] width 12 height 12
radio input "true"
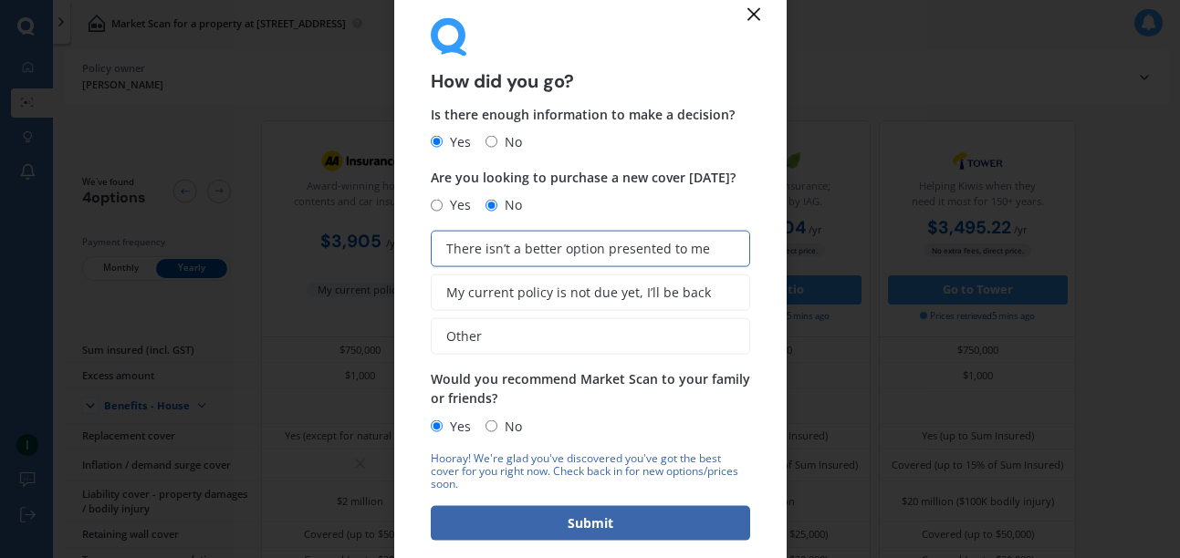
scroll to position [0, 0]
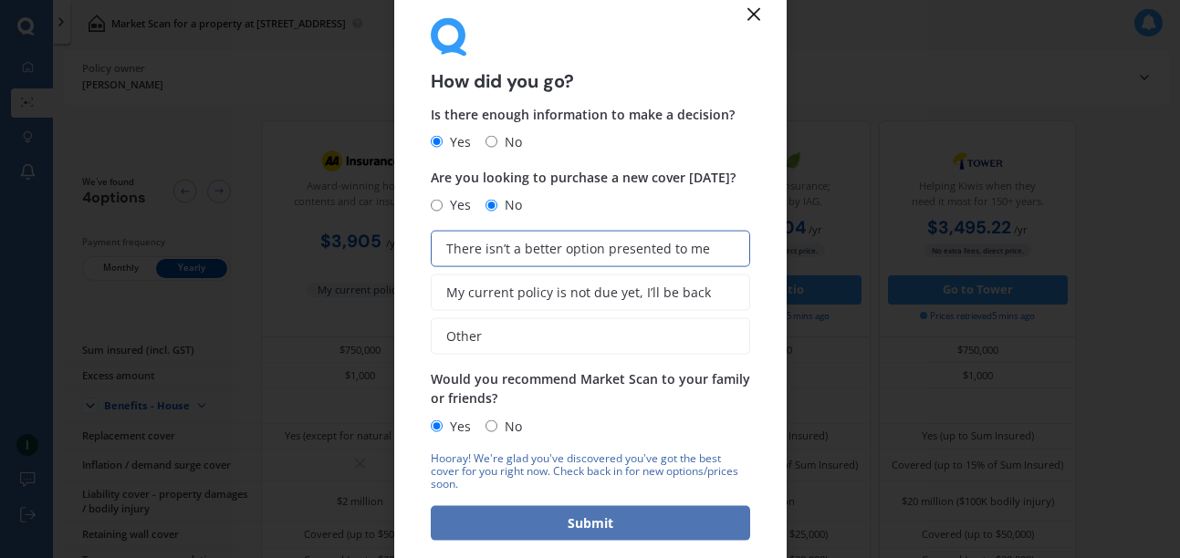
click at [583, 524] on button "Submit" at bounding box center [590, 522] width 319 height 35
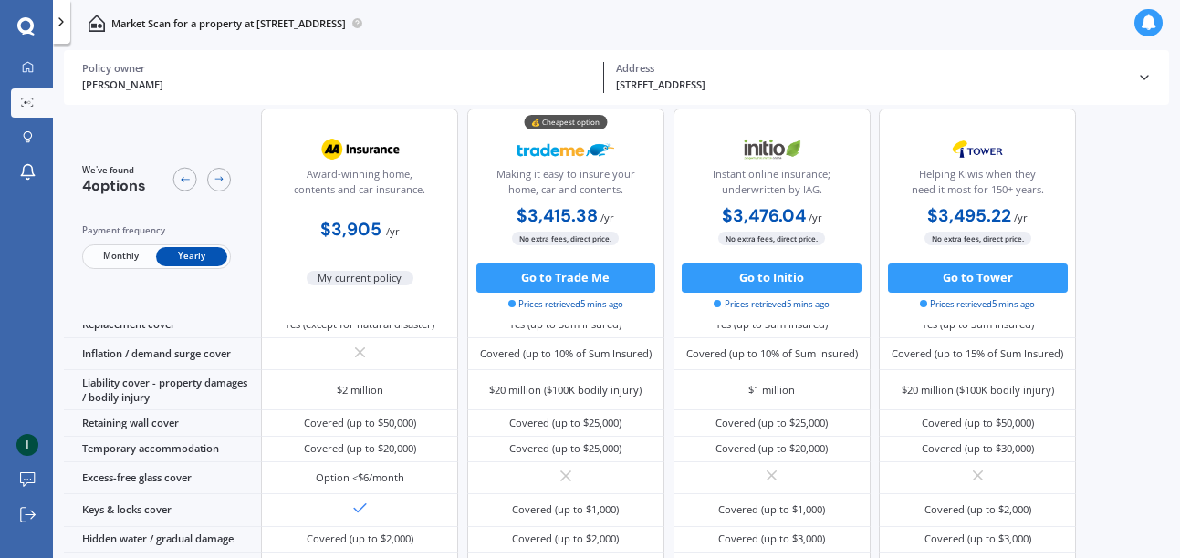
scroll to position [141, 0]
